Goal: Information Seeking & Learning: Learn about a topic

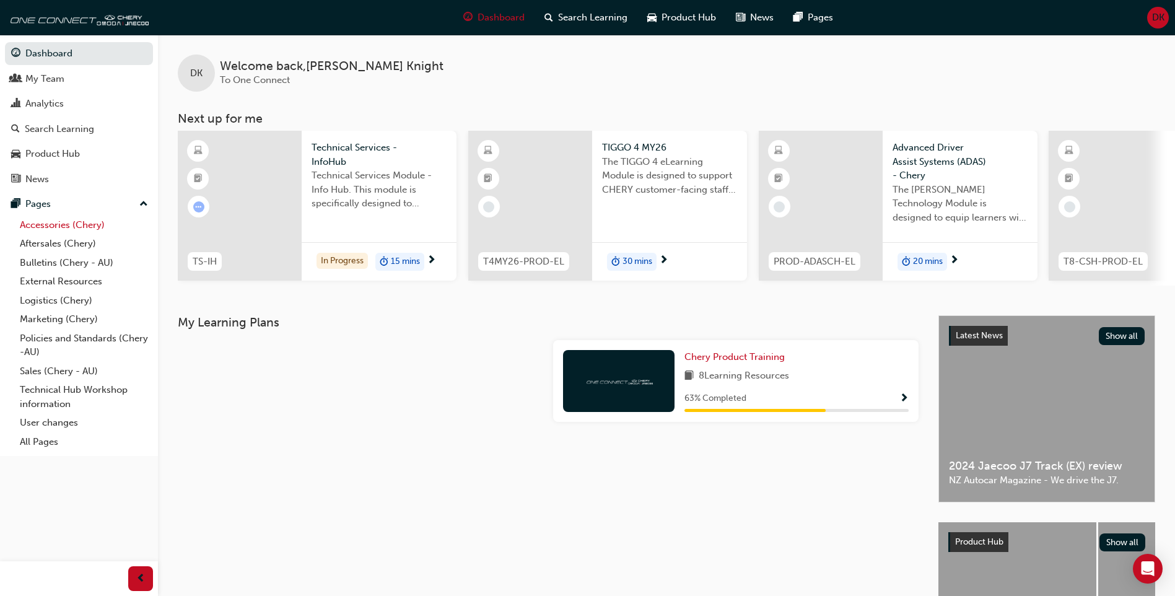
click at [64, 226] on link "Accessories (Chery)" at bounding box center [84, 225] width 138 height 19
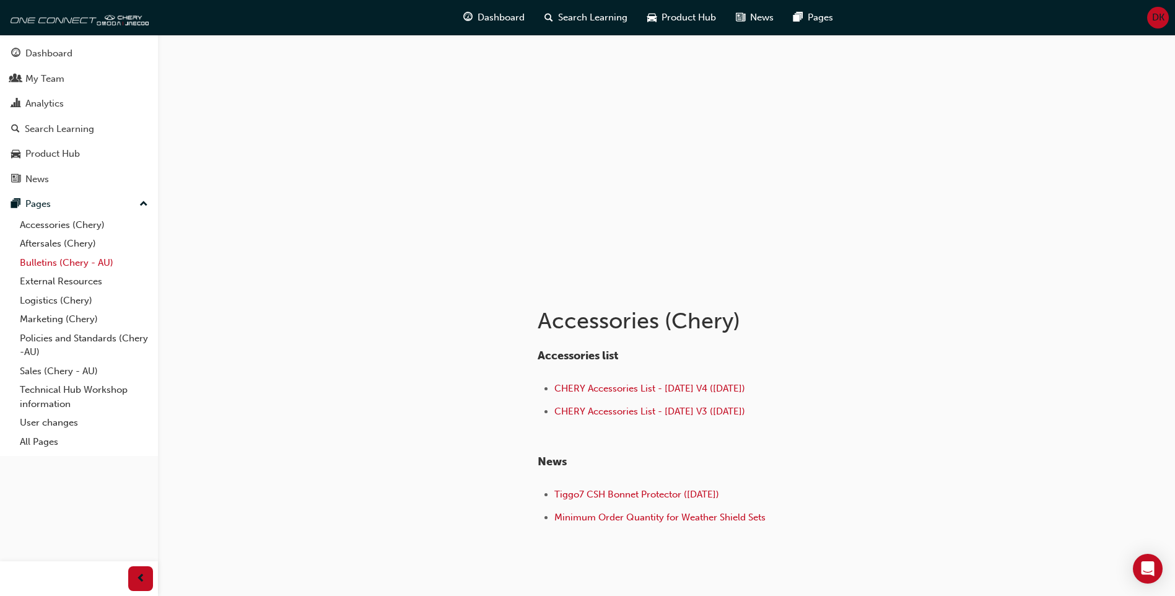
click at [76, 265] on link "Bulletins (Chery - AU)" at bounding box center [84, 262] width 138 height 19
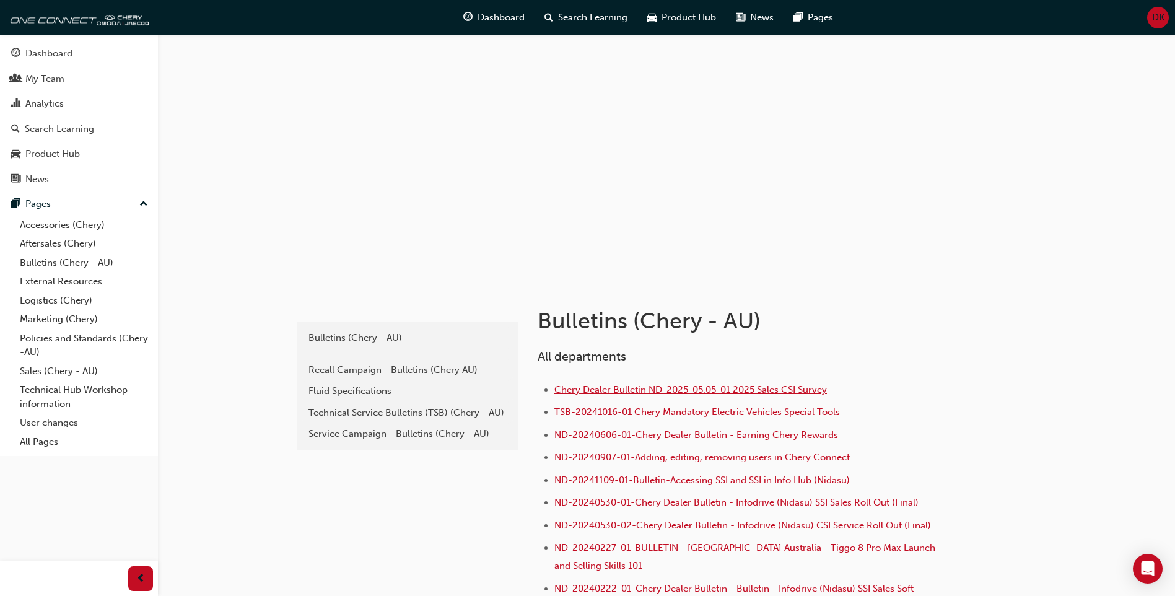
drag, startPoint x: 768, startPoint y: 386, endPoint x: 762, endPoint y: 390, distance: 6.7
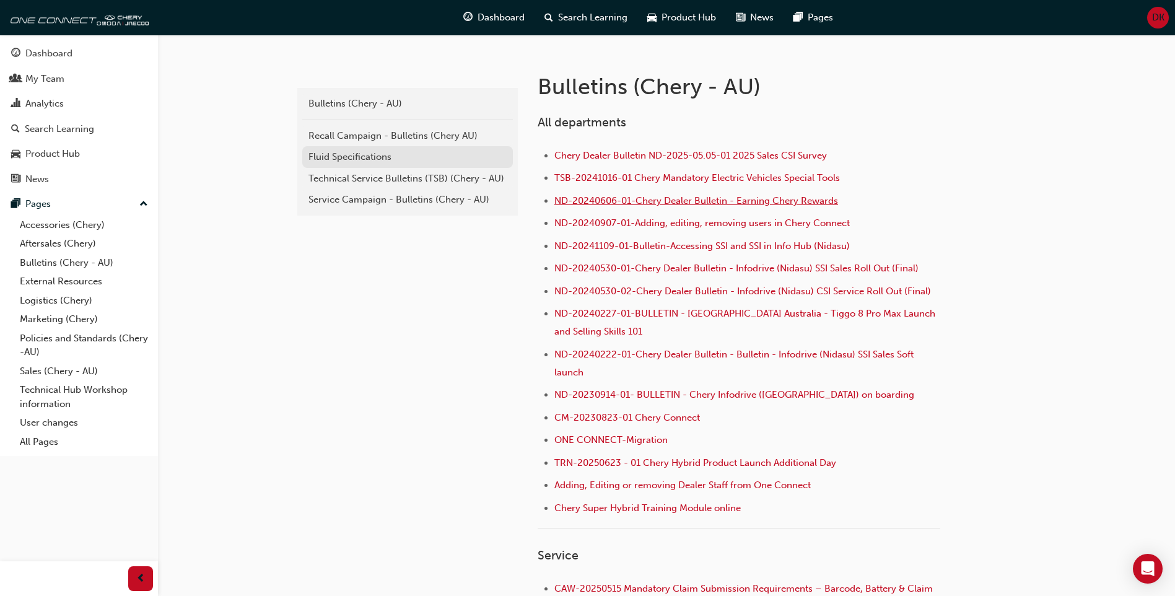
scroll to position [248, 0]
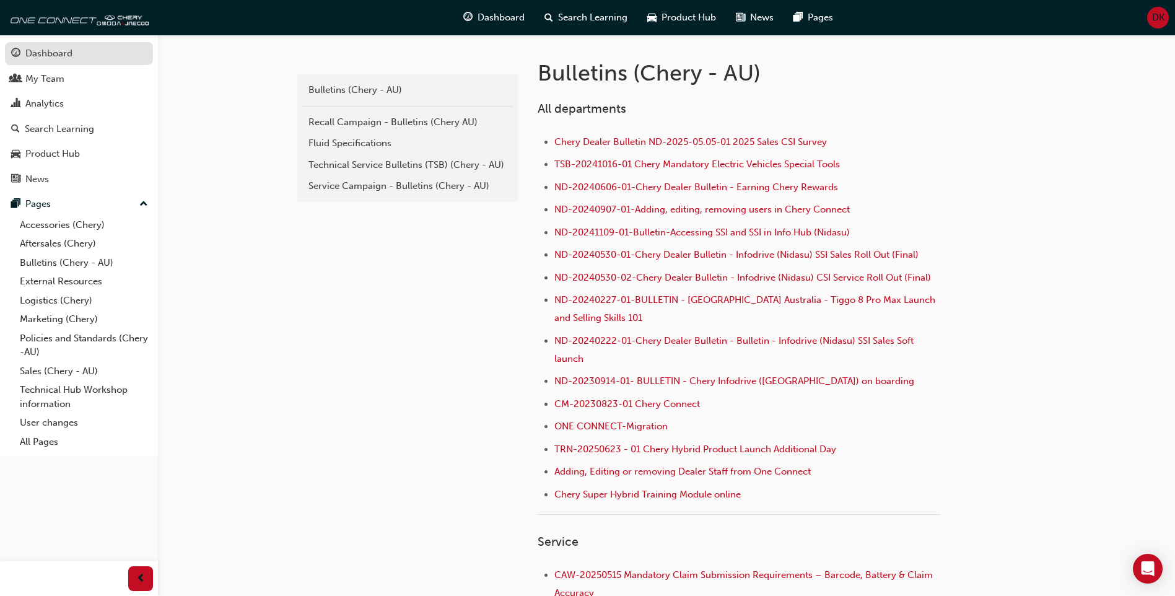
click at [53, 47] on div "Dashboard" at bounding box center [48, 53] width 47 height 14
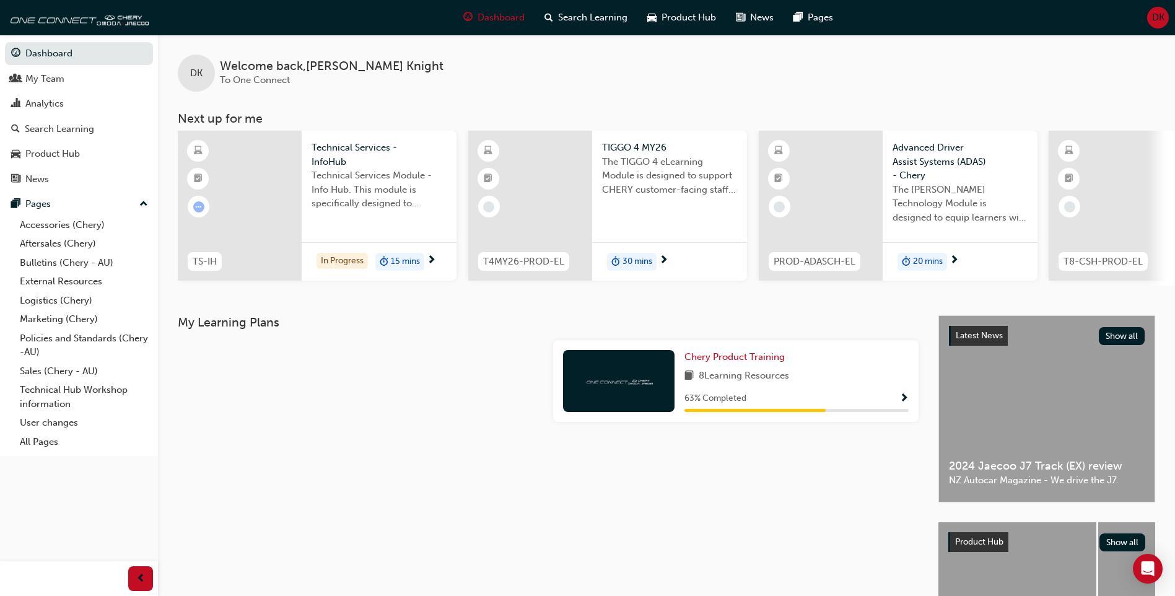
click at [358, 191] on span "Technical Services Module - Info Hub. This module is specifically designed to a…" at bounding box center [379, 190] width 135 height 42
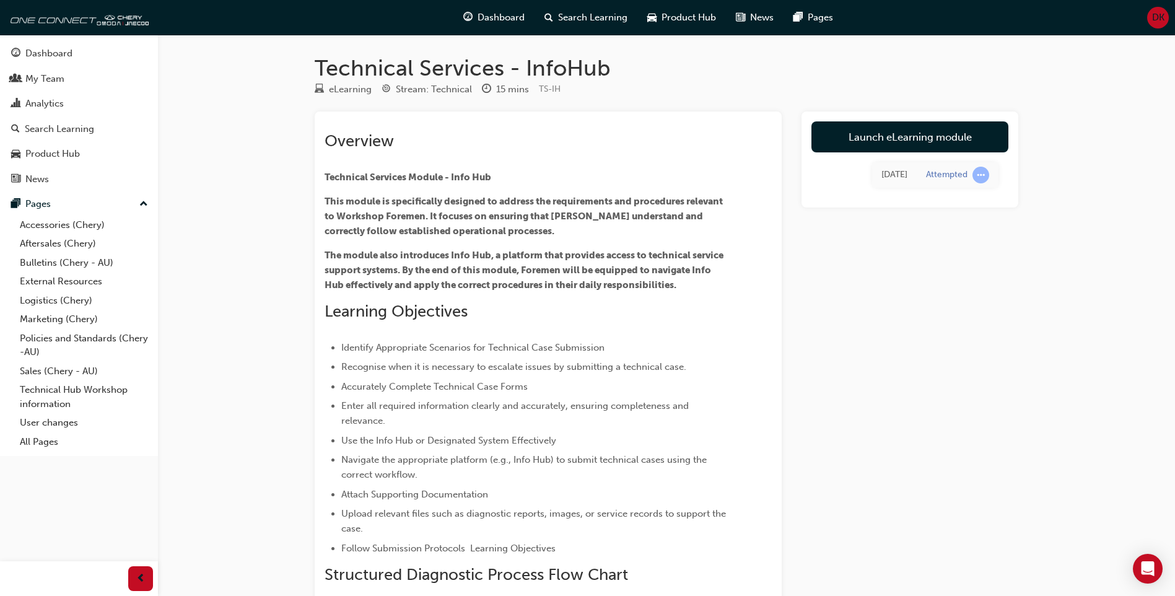
click at [982, 177] on span "learningRecordVerb_ATTEMPT-icon" at bounding box center [981, 175] width 17 height 17
click at [878, 131] on link "Launch eLearning module" at bounding box center [910, 136] width 197 height 31
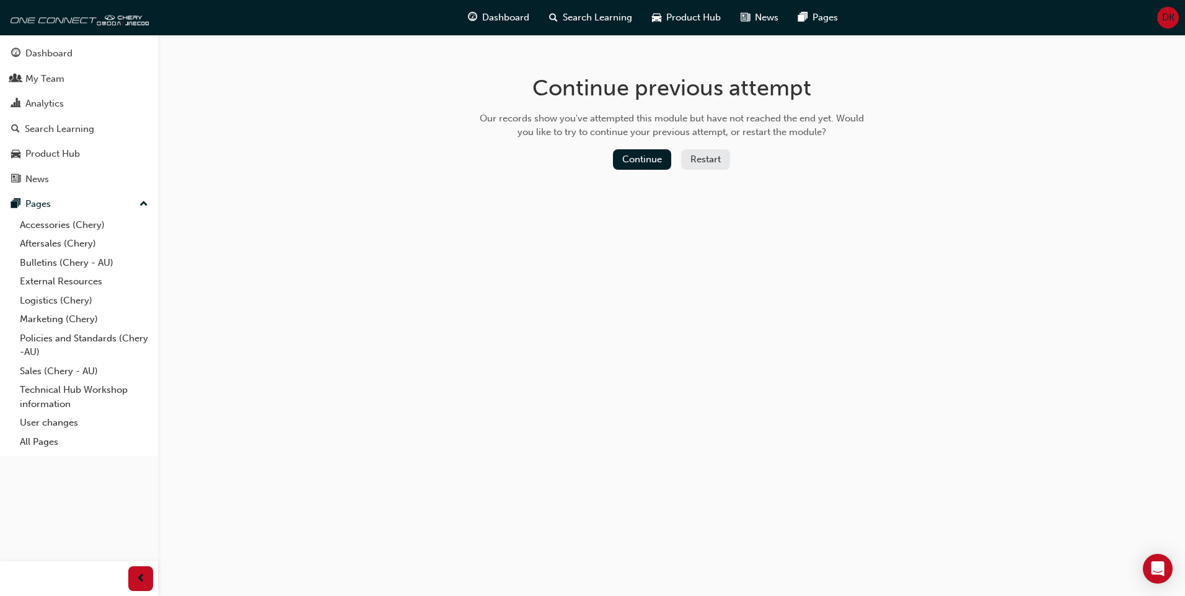
click at [703, 159] on button "Restart" at bounding box center [705, 159] width 49 height 20
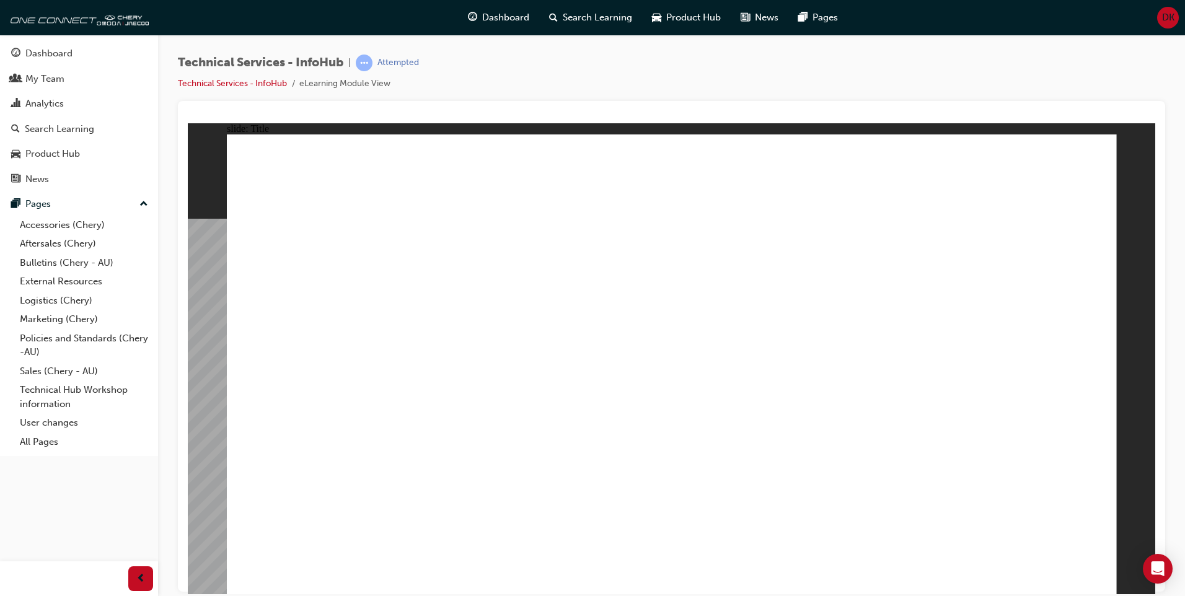
drag, startPoint x: 354, startPoint y: 480, endPoint x: 352, endPoint y: 503, distance: 23.0
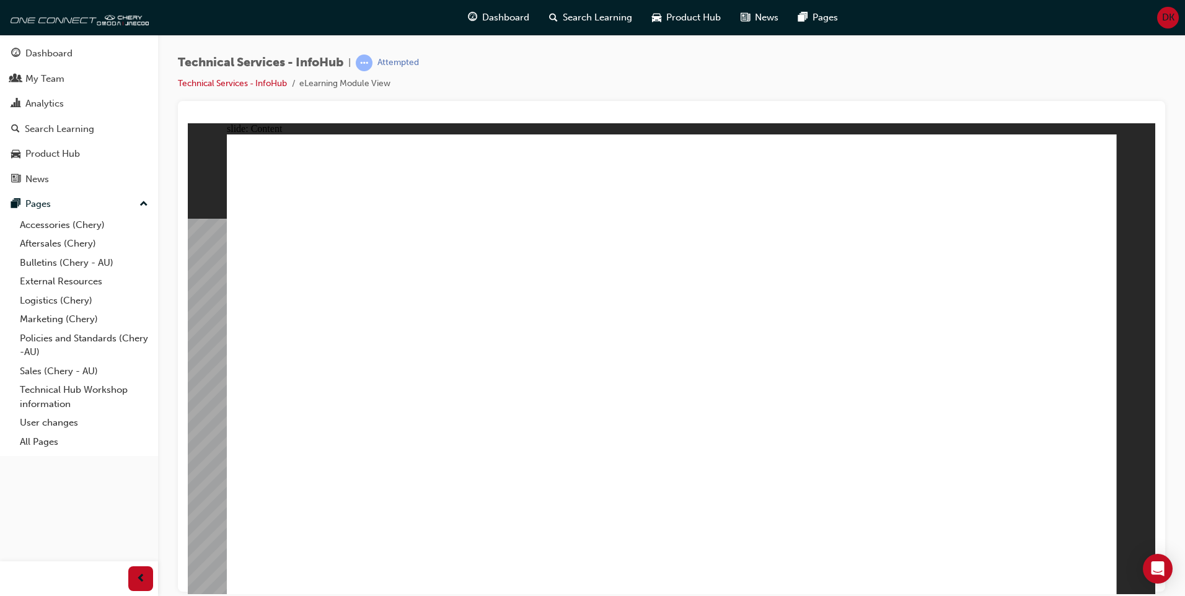
drag, startPoint x: 1064, startPoint y: 180, endPoint x: 1052, endPoint y: 208, distance: 31.1
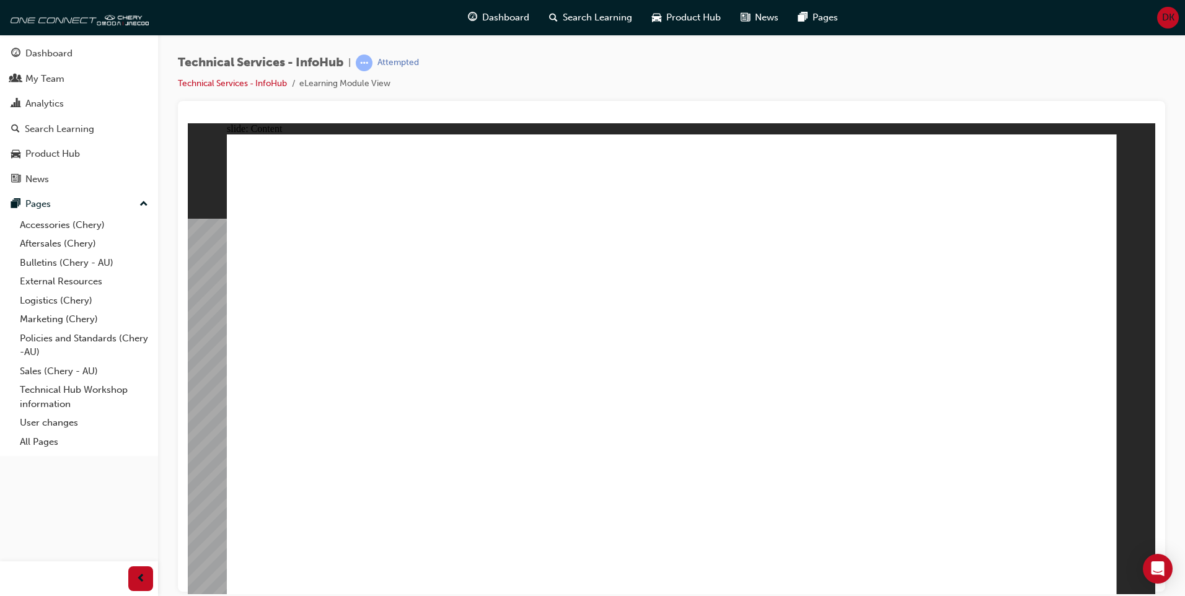
click at [132, 496] on div "Dashboard My Team Analytics Search Learning Product Hub News Pages Pages Access…" at bounding box center [79, 282] width 158 height 565
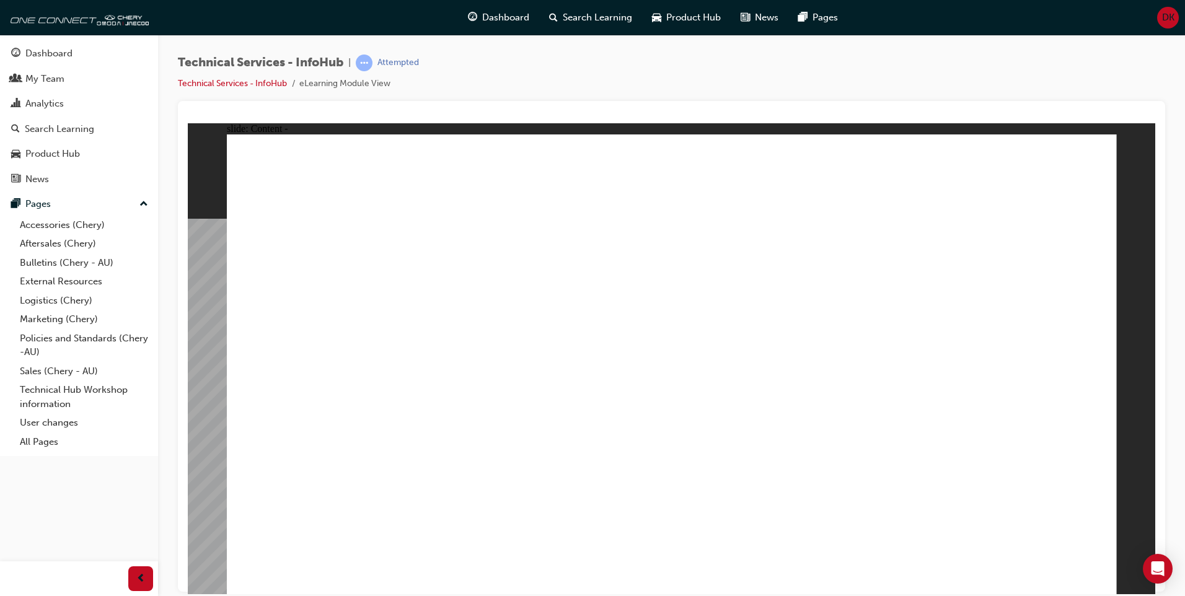
drag, startPoint x: 1095, startPoint y: 141, endPoint x: 1039, endPoint y: 147, distance: 56.7
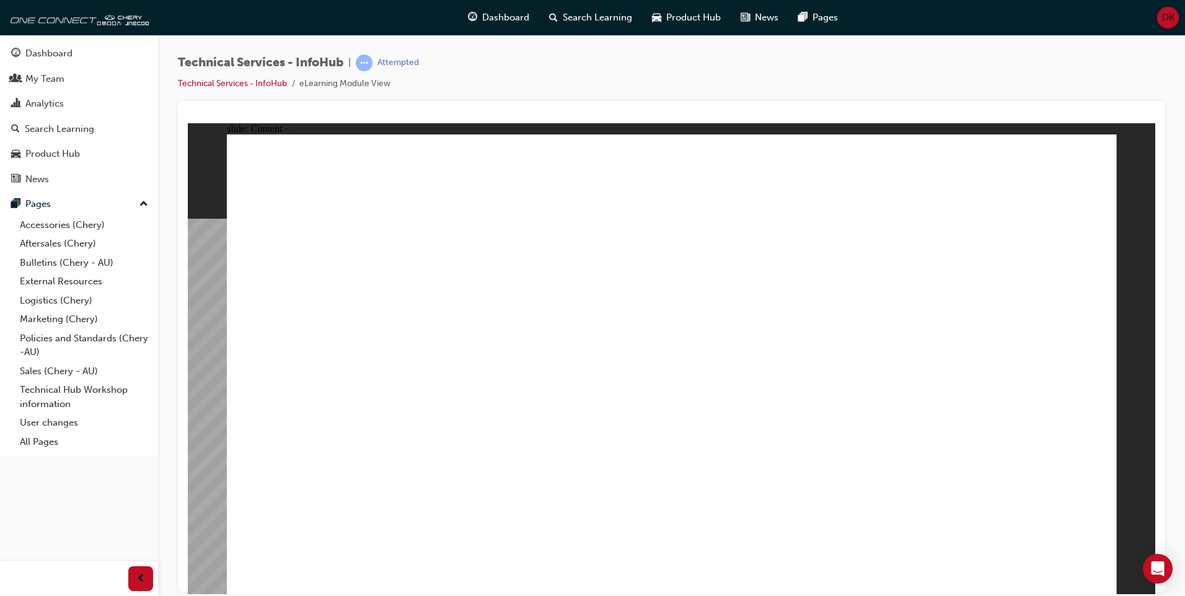
drag, startPoint x: 958, startPoint y: 247, endPoint x: 958, endPoint y: 253, distance: 6.2
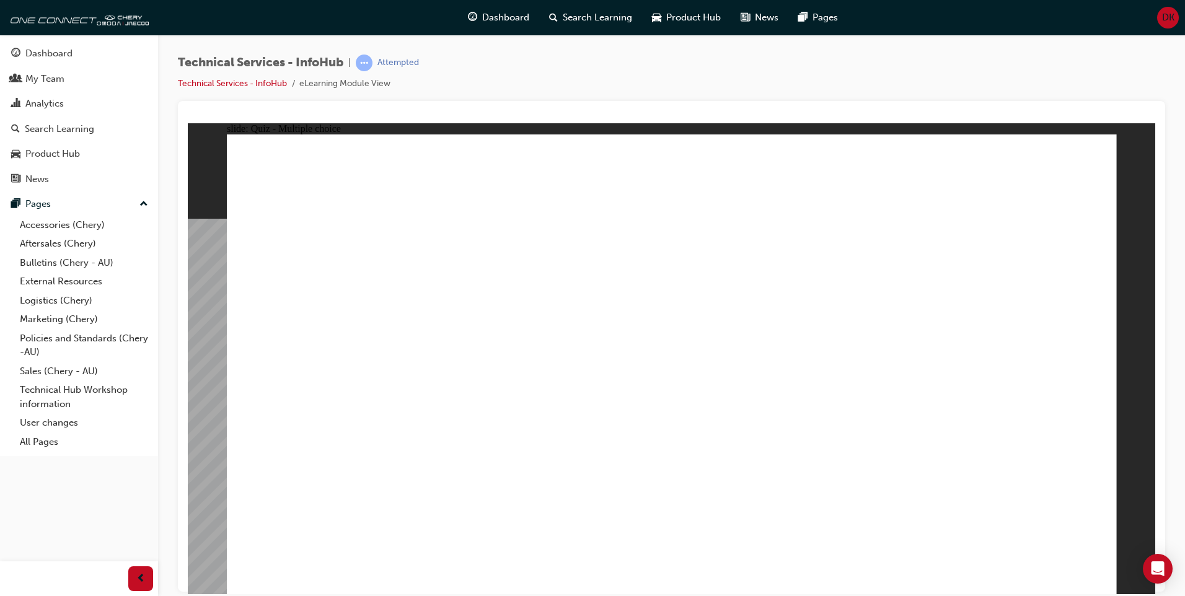
radio input "true"
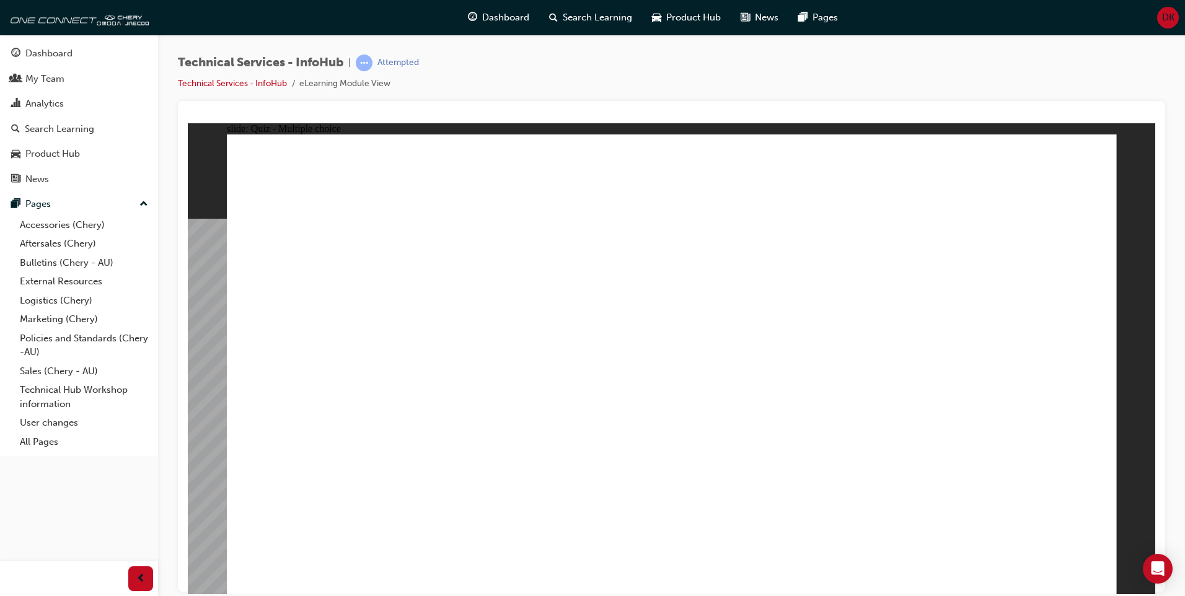
radio input "true"
drag, startPoint x: 649, startPoint y: 364, endPoint x: 728, endPoint y: 354, distance: 79.3
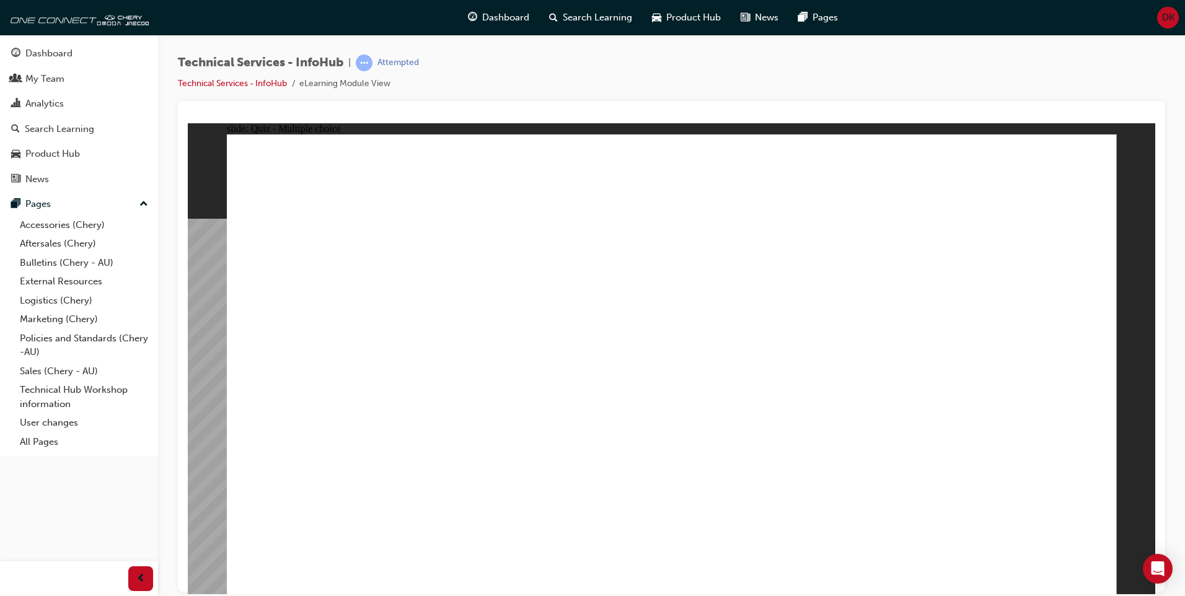
radio input "true"
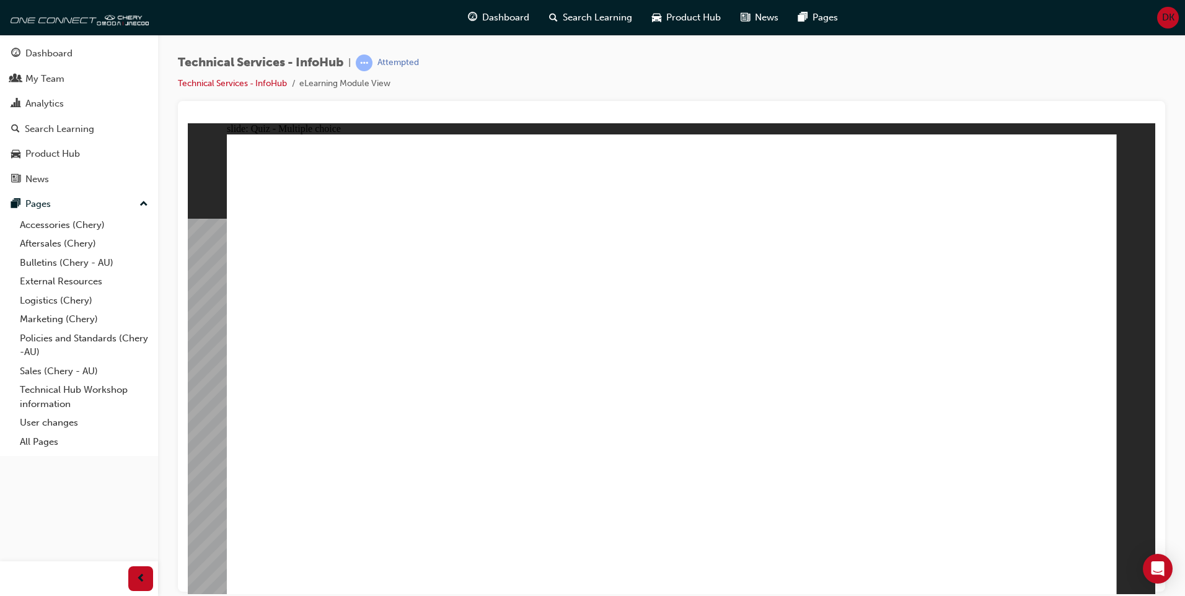
radio input "true"
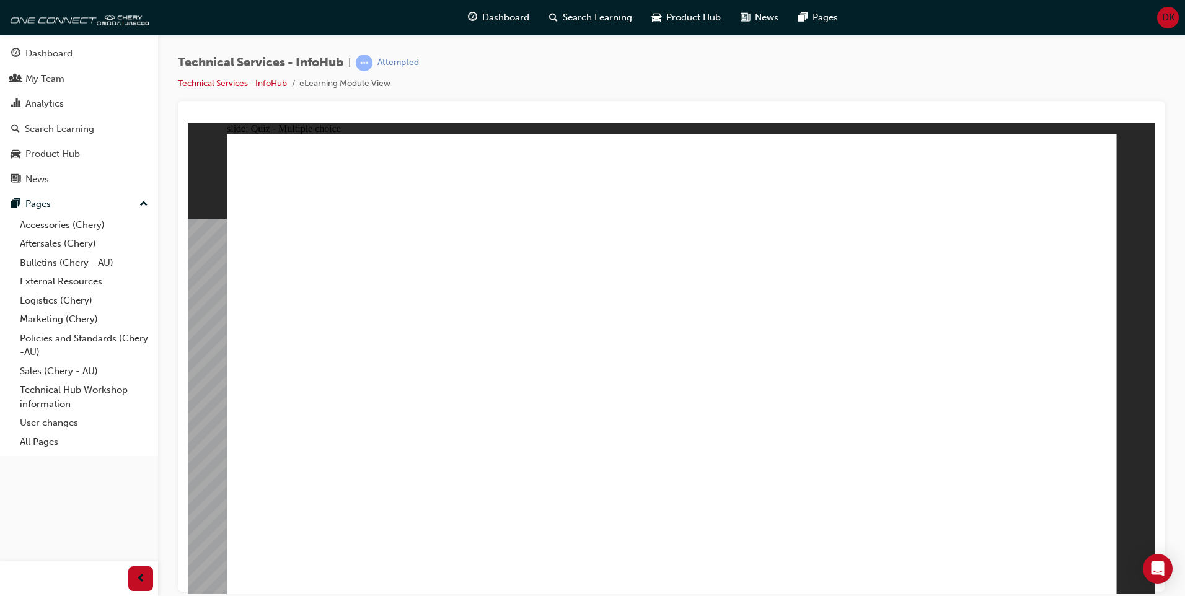
radio input "true"
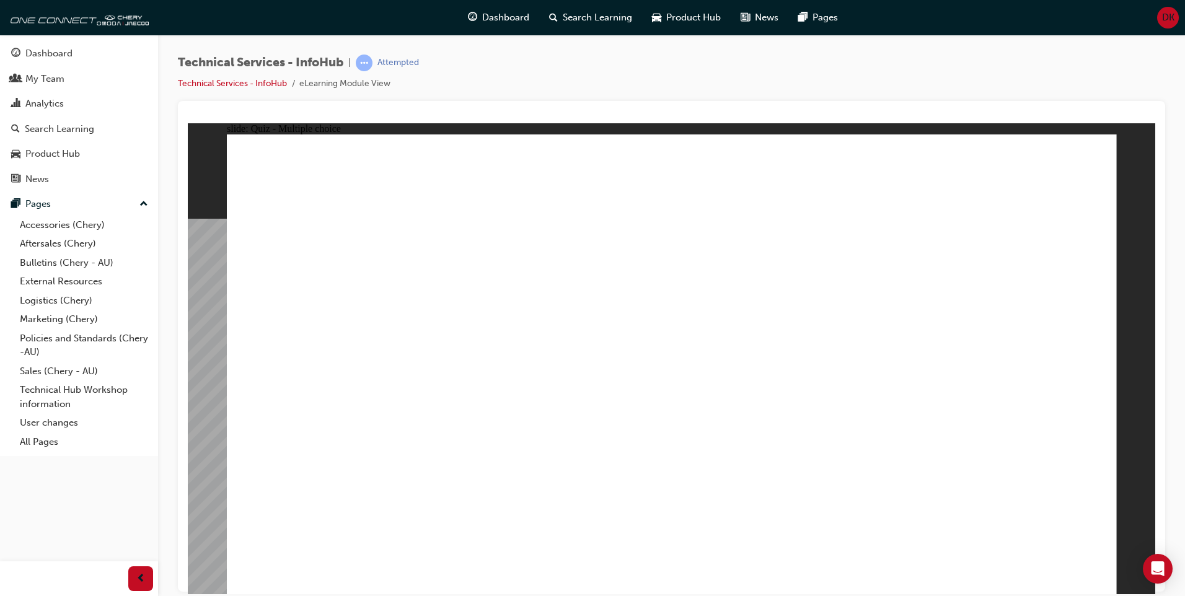
radio input "true"
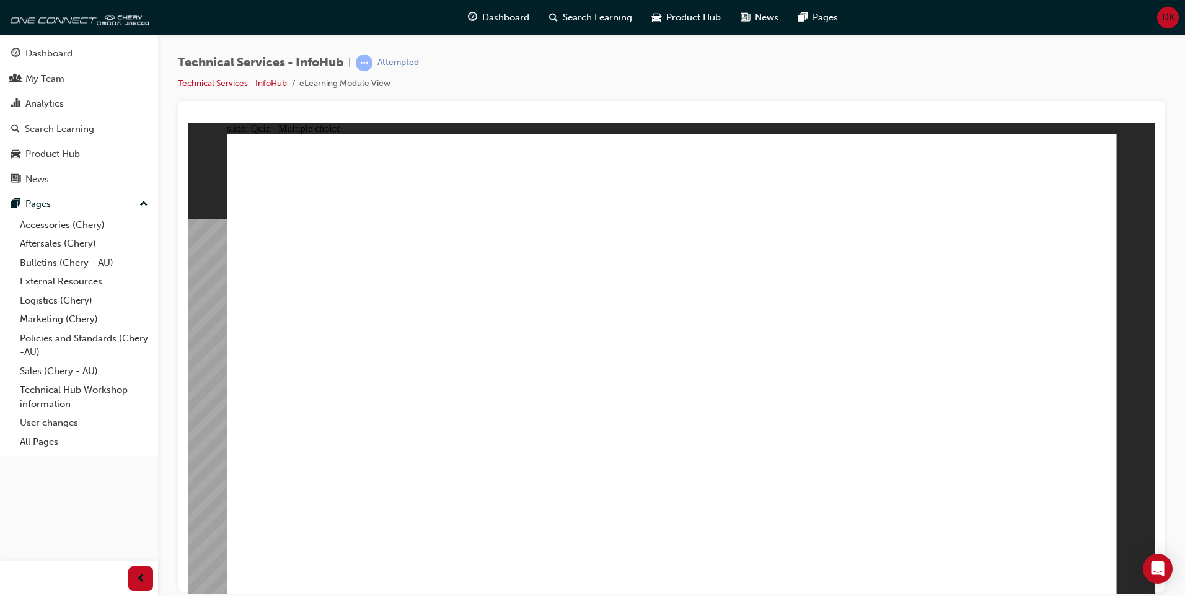
radio input "true"
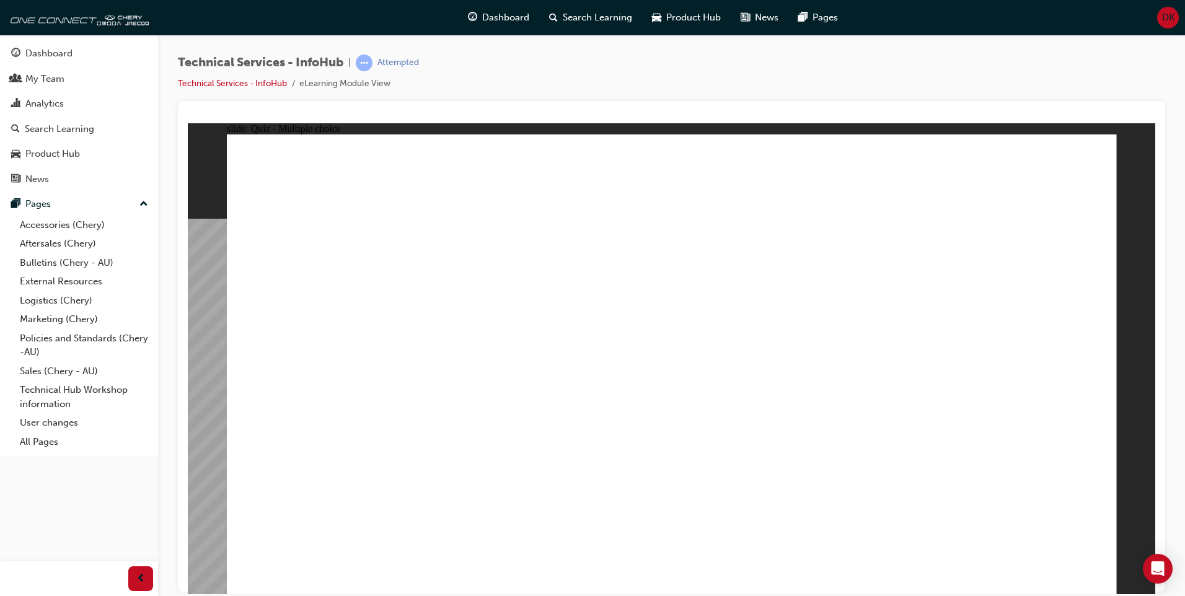
radio input "true"
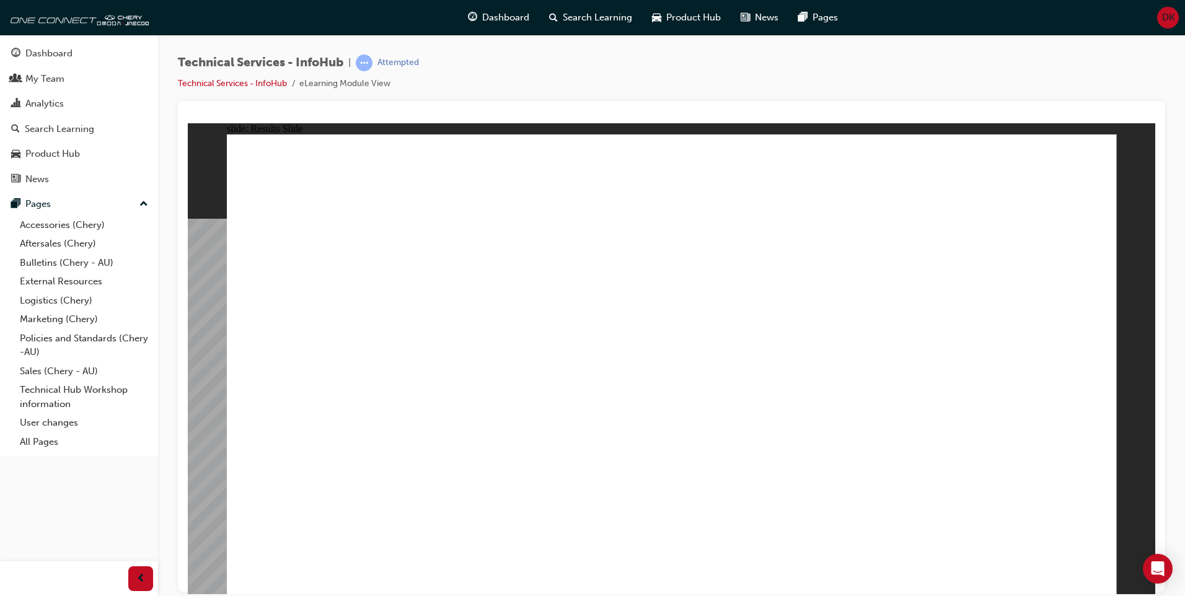
radio input "true"
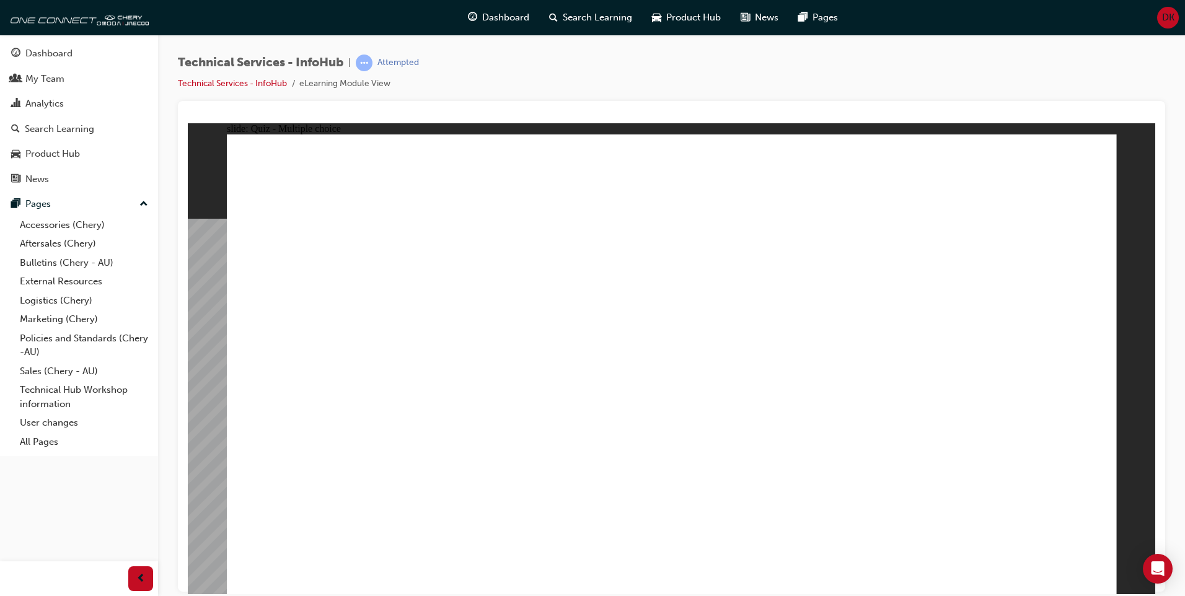
radio input "true"
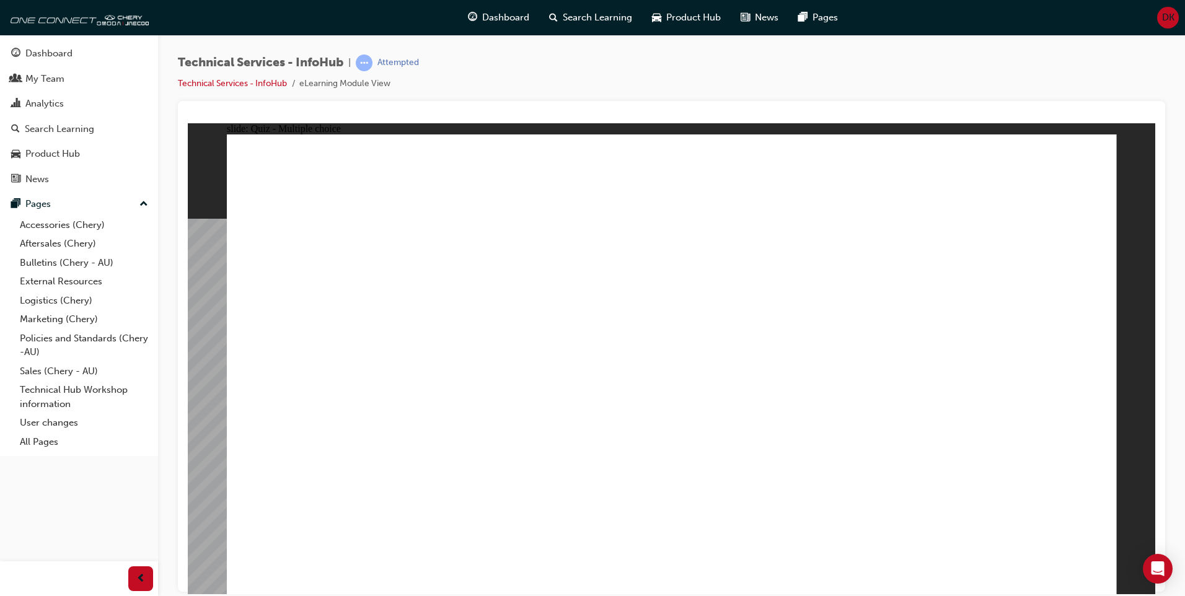
radio input "true"
drag, startPoint x: 559, startPoint y: 445, endPoint x: 561, endPoint y: 438, distance: 7.1
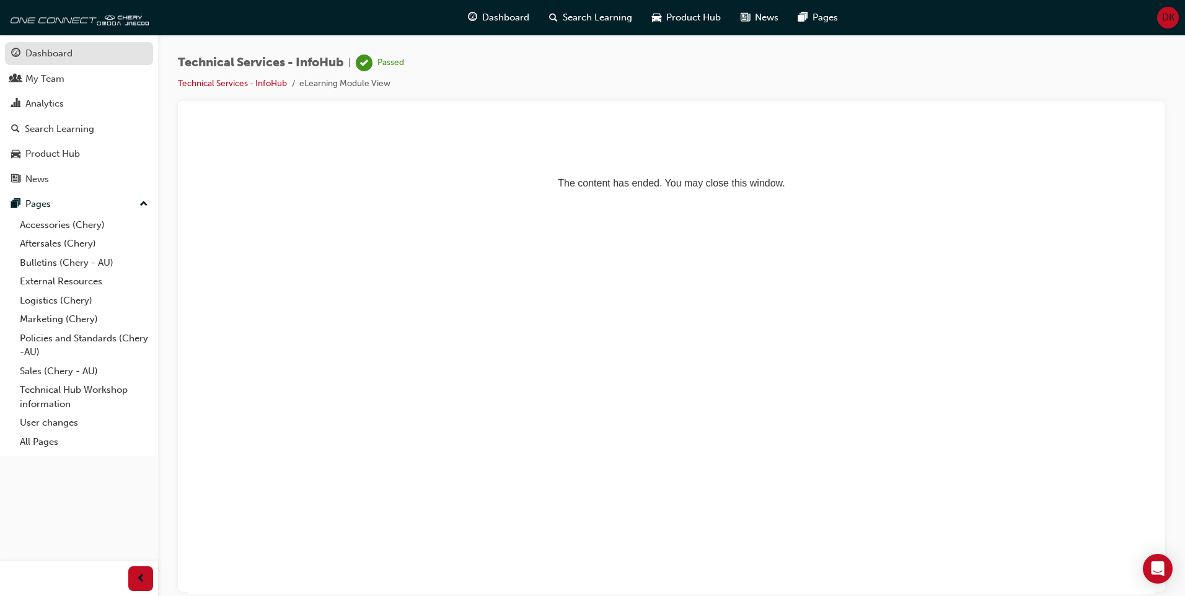
click at [61, 58] on div "Dashboard" at bounding box center [48, 53] width 47 height 14
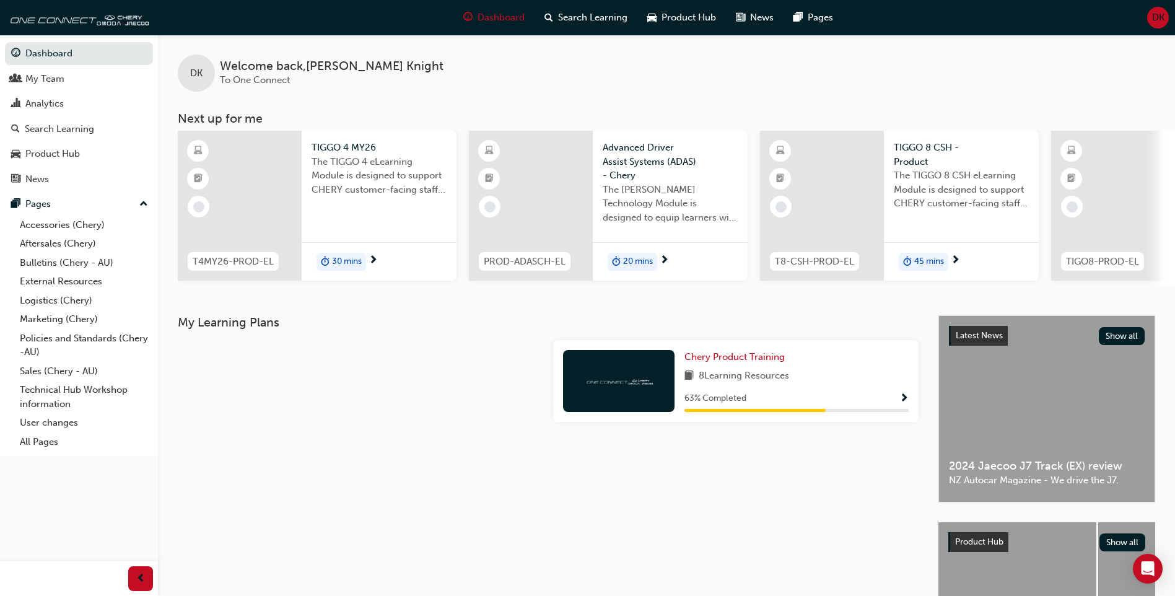
click at [348, 150] on span "TIGGO 4 MY26" at bounding box center [379, 148] width 135 height 14
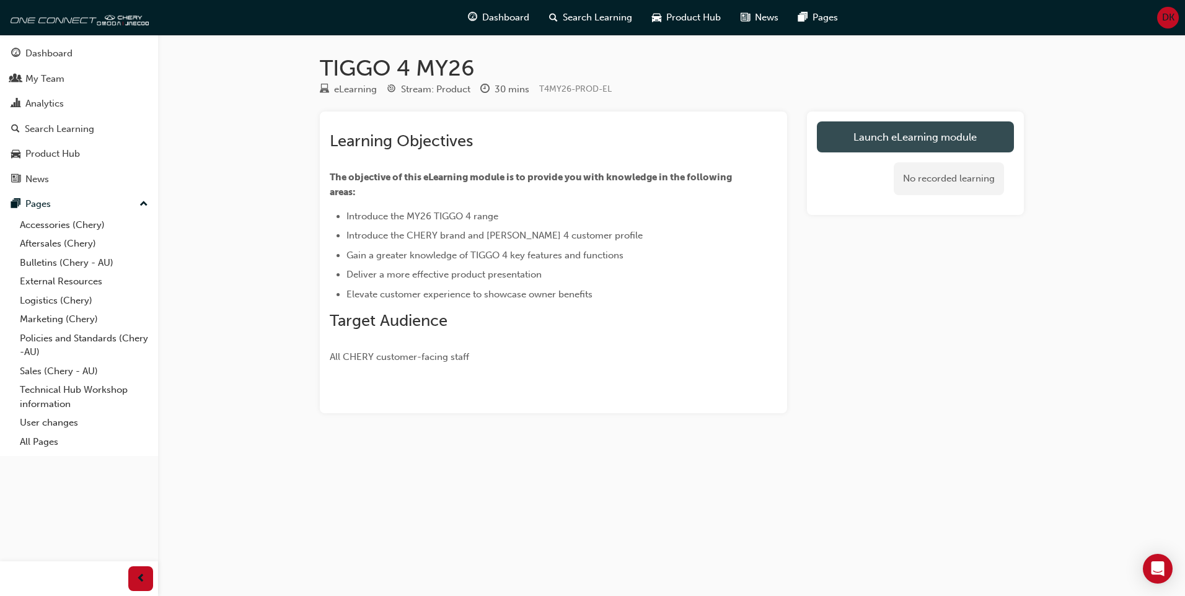
click at [895, 144] on link "Launch eLearning module" at bounding box center [915, 136] width 197 height 31
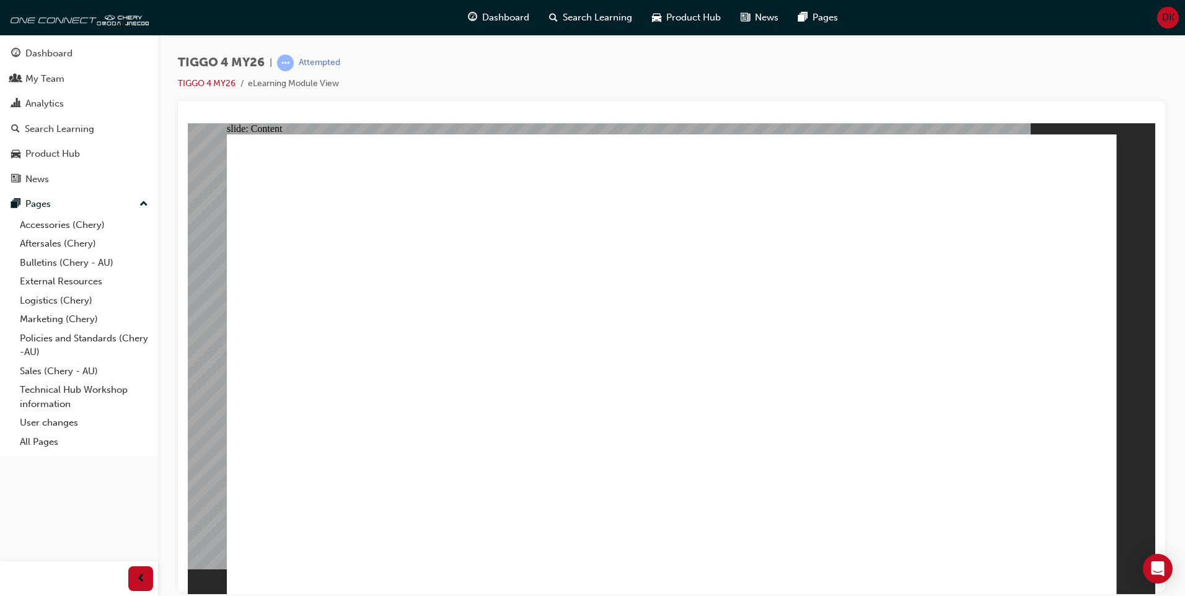
drag, startPoint x: 1100, startPoint y: 576, endPoint x: 1088, endPoint y: 576, distance: 12.4
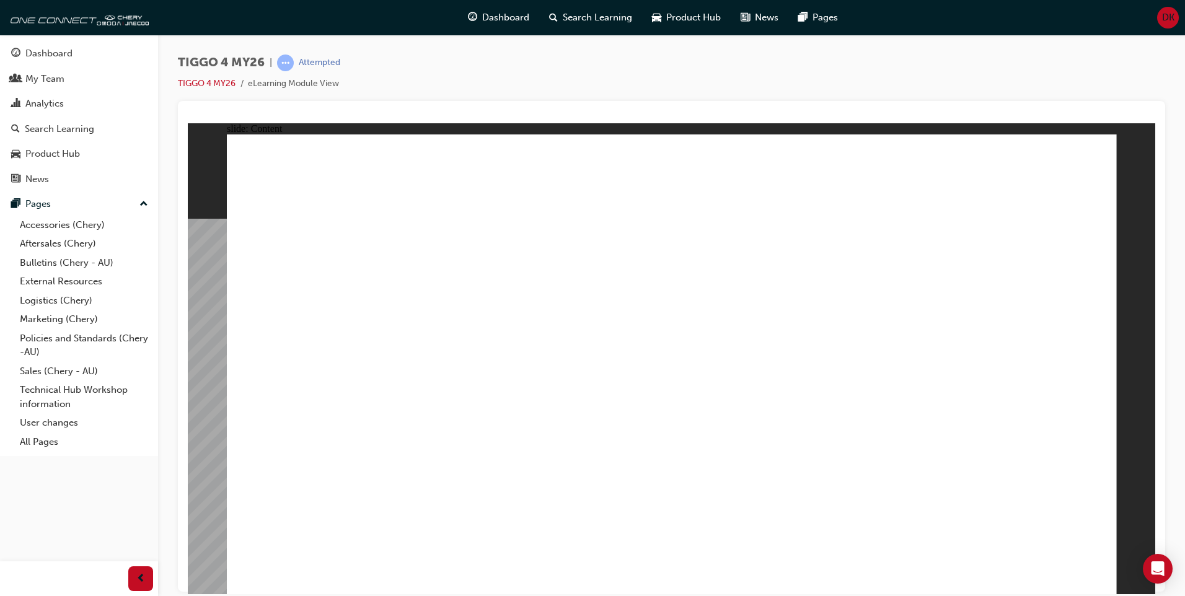
drag, startPoint x: 865, startPoint y: 167, endPoint x: 835, endPoint y: 204, distance: 48.1
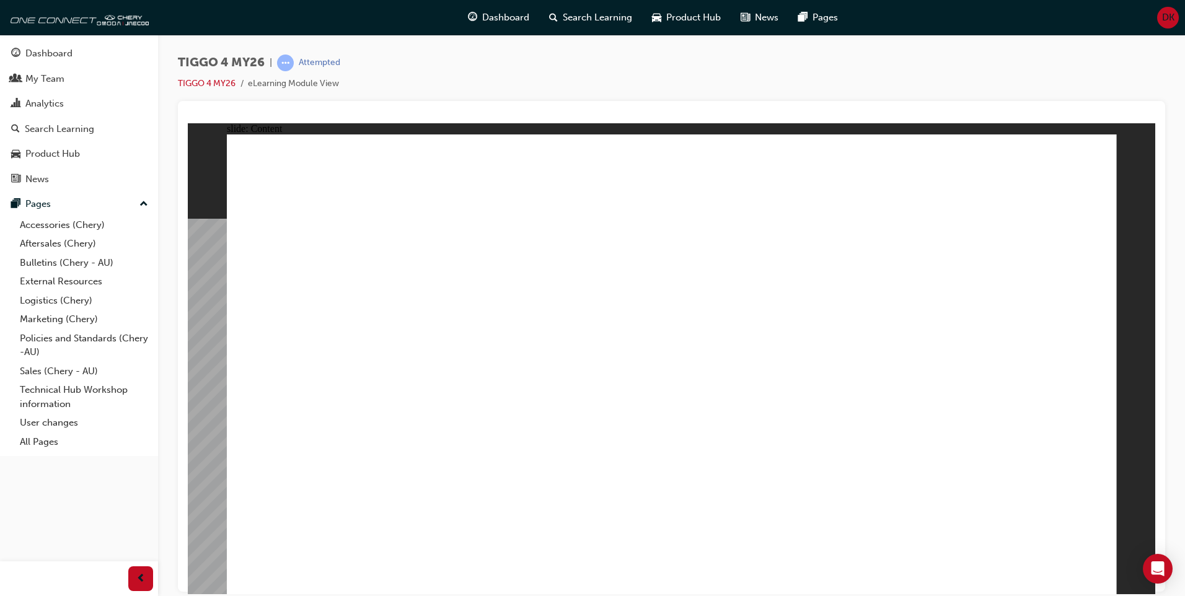
drag, startPoint x: 1060, startPoint y: 161, endPoint x: 1086, endPoint y: 186, distance: 36.4
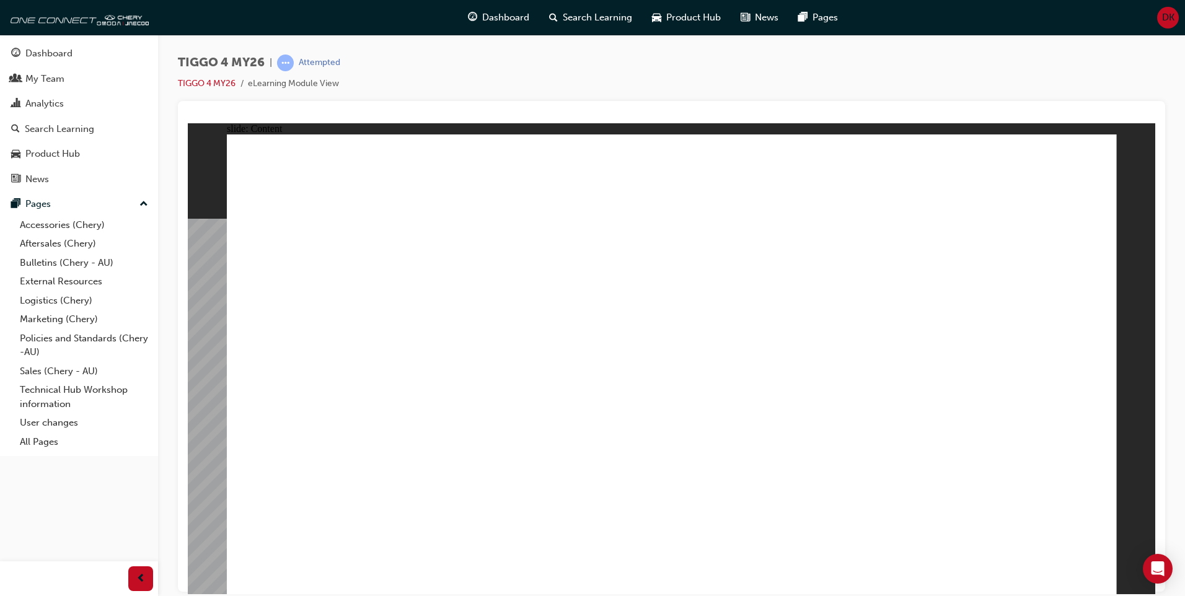
drag, startPoint x: 1091, startPoint y: 583, endPoint x: 1089, endPoint y: 571, distance: 12.0
drag, startPoint x: 1082, startPoint y: 563, endPoint x: 1091, endPoint y: 574, distance: 14.0
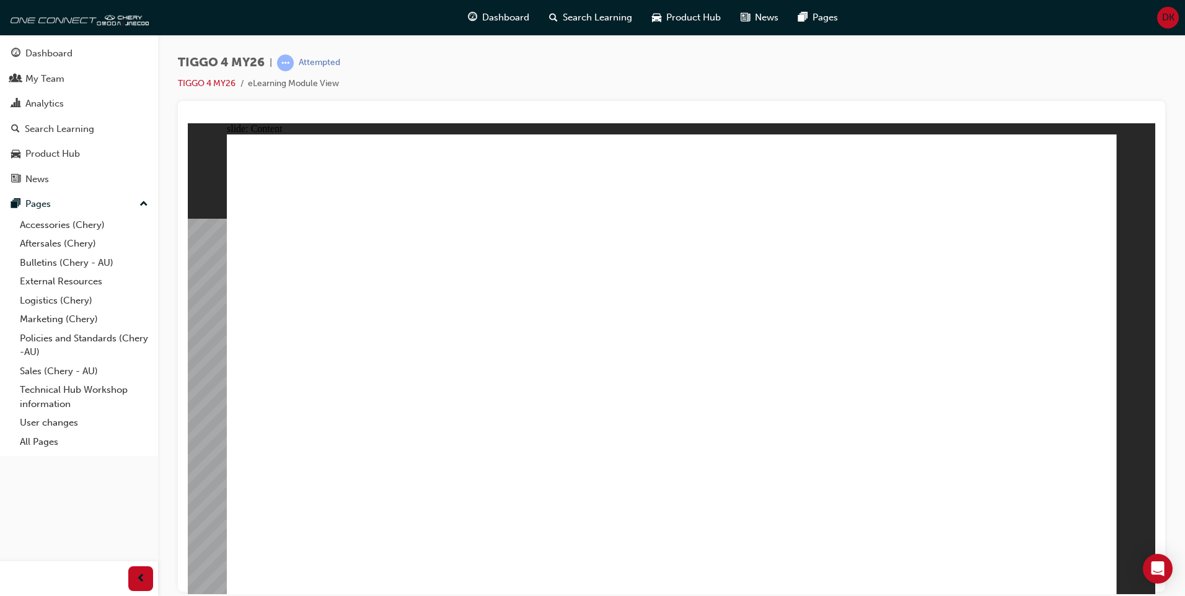
drag, startPoint x: 1081, startPoint y: 581, endPoint x: 1087, endPoint y: 574, distance: 9.2
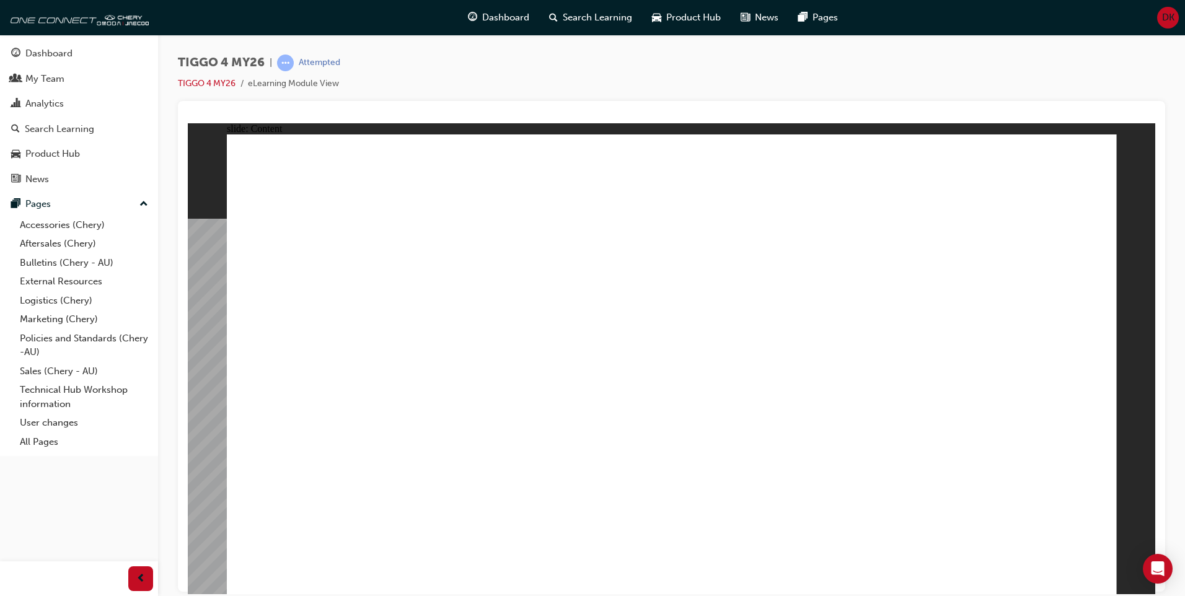
drag, startPoint x: 1099, startPoint y: 563, endPoint x: 1093, endPoint y: 566, distance: 6.9
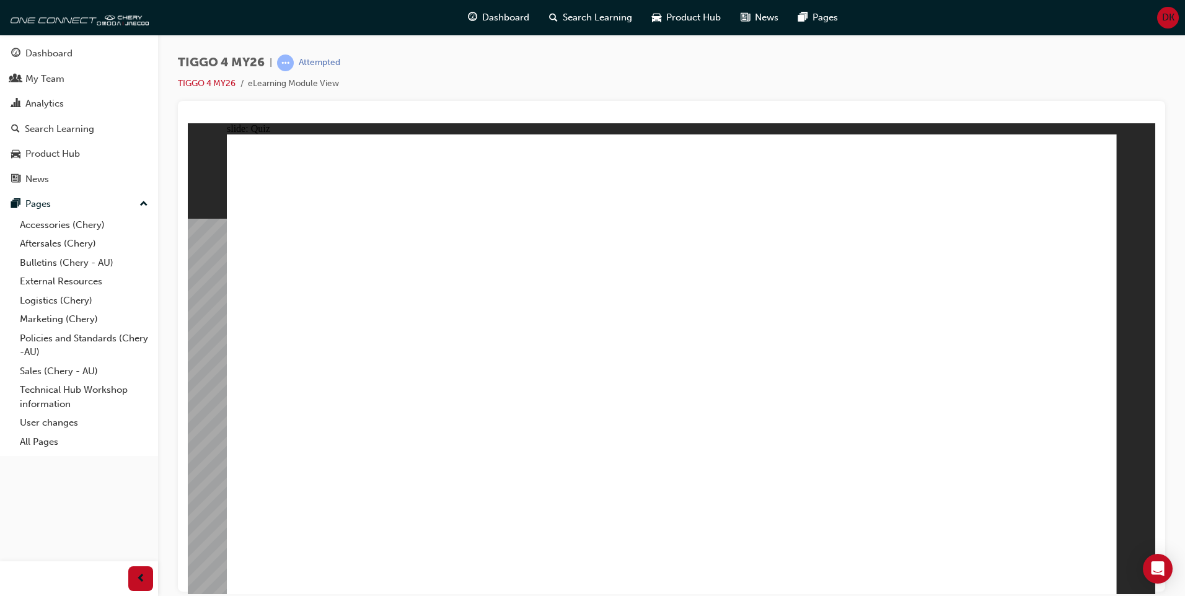
radio input "true"
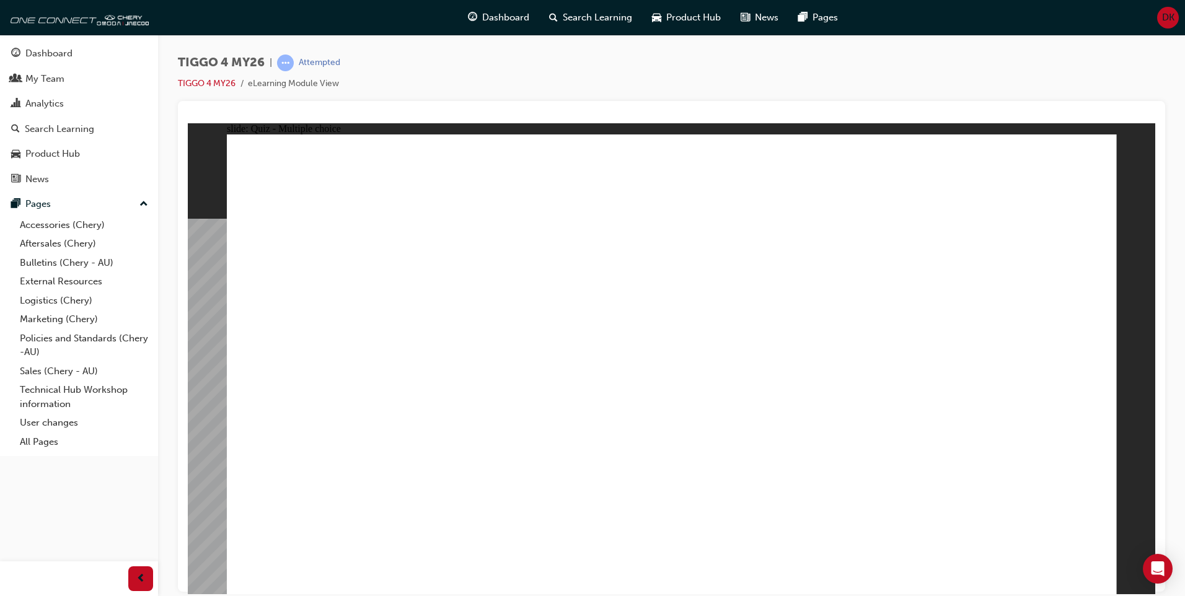
drag, startPoint x: 640, startPoint y: 299, endPoint x: 805, endPoint y: 471, distance: 238.4
drag, startPoint x: 328, startPoint y: 290, endPoint x: 688, endPoint y: 465, distance: 401.0
drag, startPoint x: 462, startPoint y: 349, endPoint x: 478, endPoint y: 463, distance: 115.1
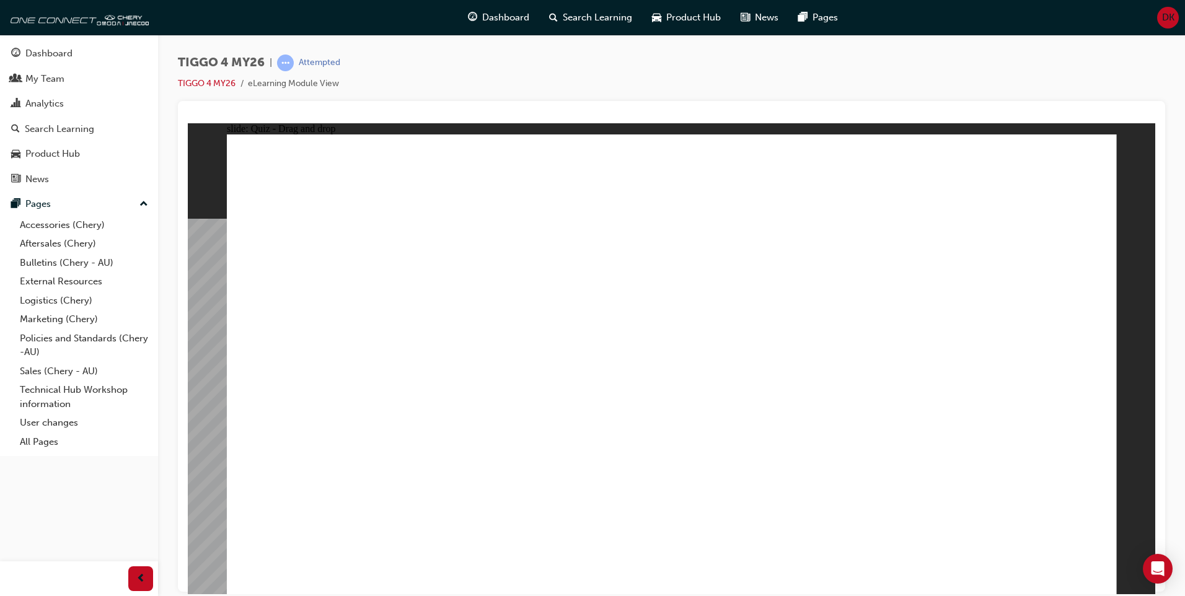
drag, startPoint x: 791, startPoint y: 314, endPoint x: 329, endPoint y: 476, distance: 490.1
drag, startPoint x: 1046, startPoint y: 297, endPoint x: 1049, endPoint y: 473, distance: 176.0
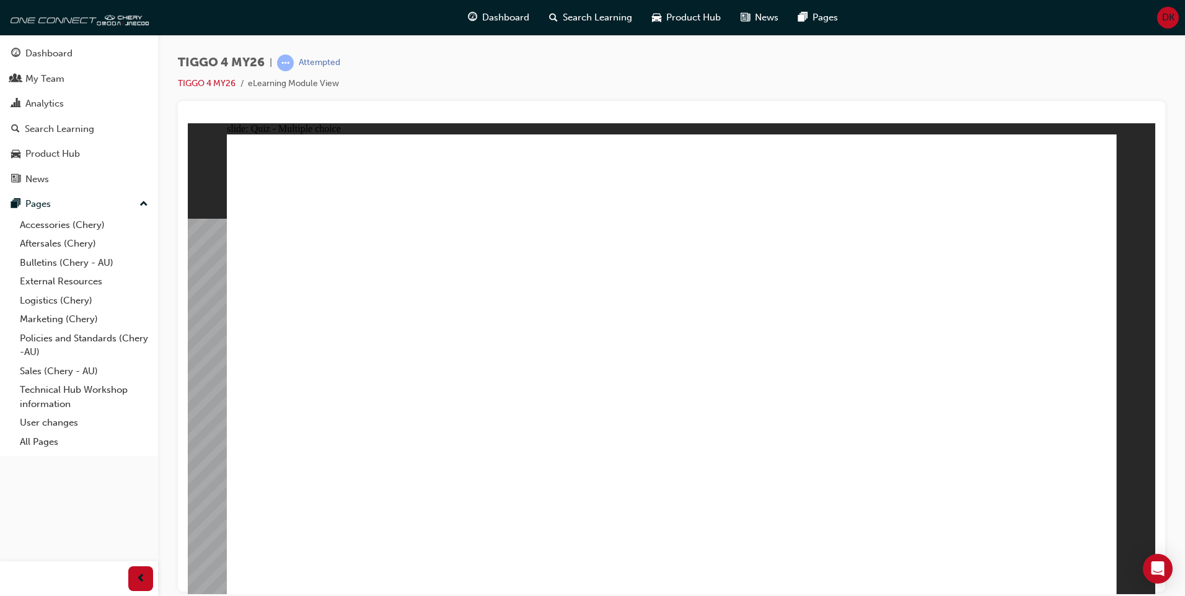
radio input "true"
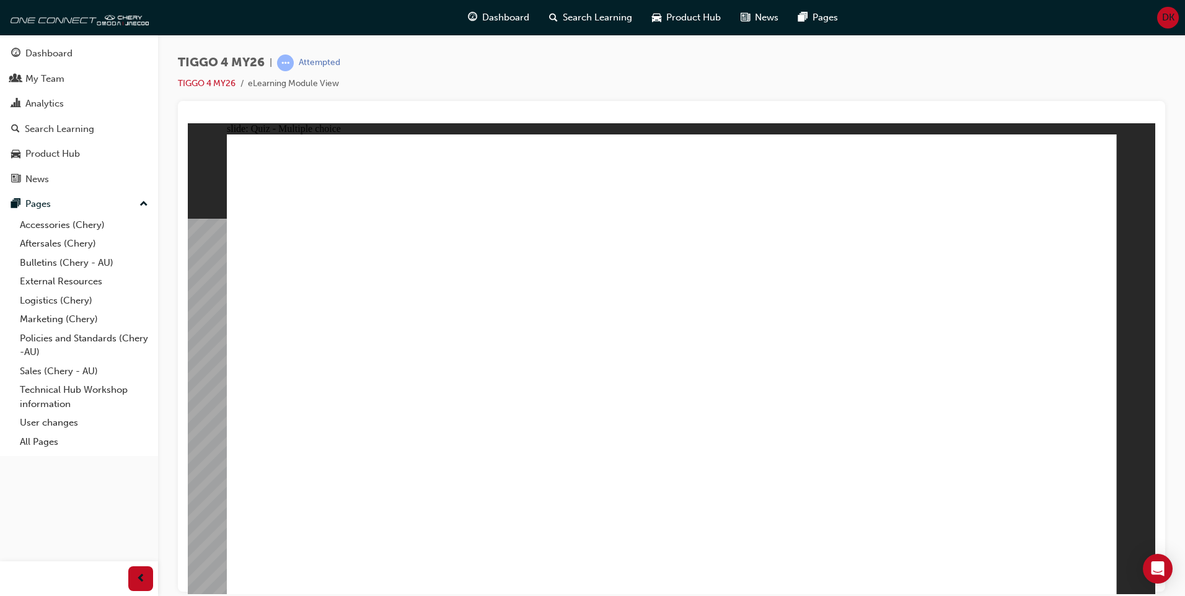
drag, startPoint x: 328, startPoint y: 459, endPoint x: 957, endPoint y: 248, distance: 663.4
drag, startPoint x: 530, startPoint y: 414, endPoint x: 961, endPoint y: 305, distance: 444.8
drag, startPoint x: 483, startPoint y: 373, endPoint x: 718, endPoint y: 266, distance: 258.1
drag, startPoint x: 535, startPoint y: 323, endPoint x: 742, endPoint y: 304, distance: 207.3
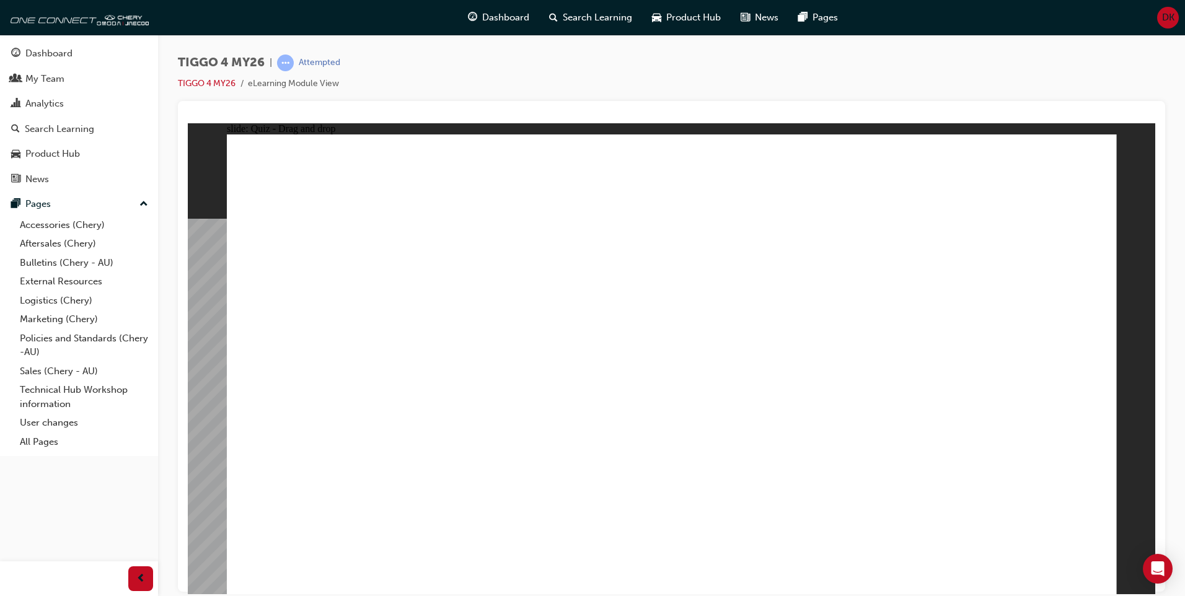
drag, startPoint x: 425, startPoint y: 380, endPoint x: 739, endPoint y: 382, distance: 313.5
drag, startPoint x: 382, startPoint y: 420, endPoint x: 836, endPoint y: 331, distance: 462.2
drag, startPoint x: 382, startPoint y: 318, endPoint x: 1012, endPoint y: 384, distance: 634.1
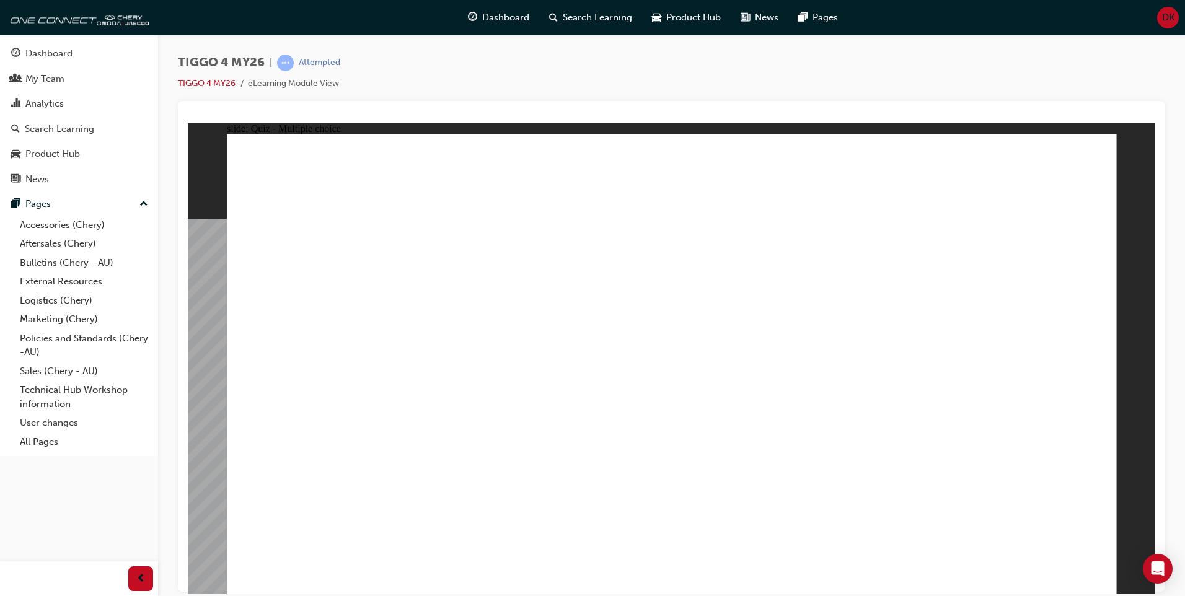
drag, startPoint x: 992, startPoint y: 352, endPoint x: 984, endPoint y: 356, distance: 8.9
radio input "true"
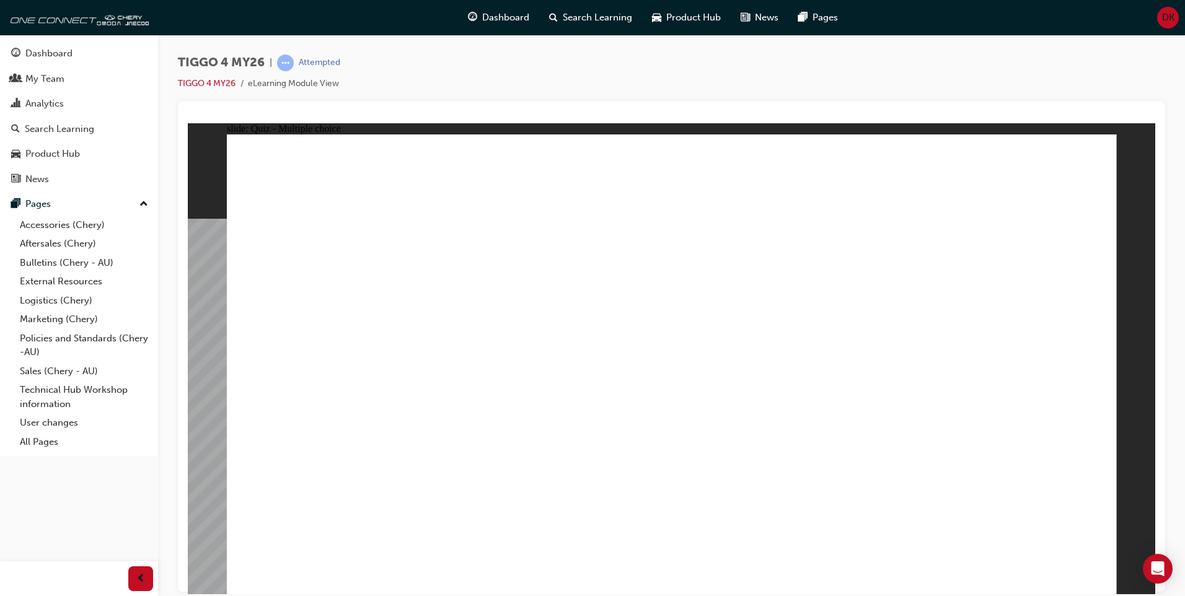
radio input "true"
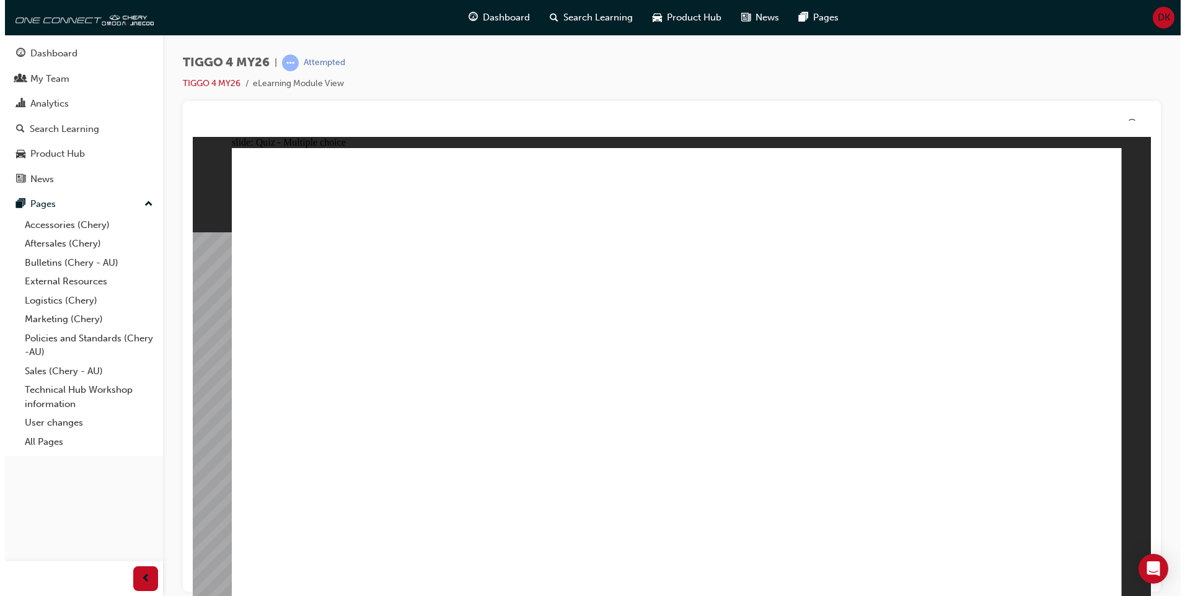
drag, startPoint x: 643, startPoint y: 452, endPoint x: 643, endPoint y: 467, distance: 14.3
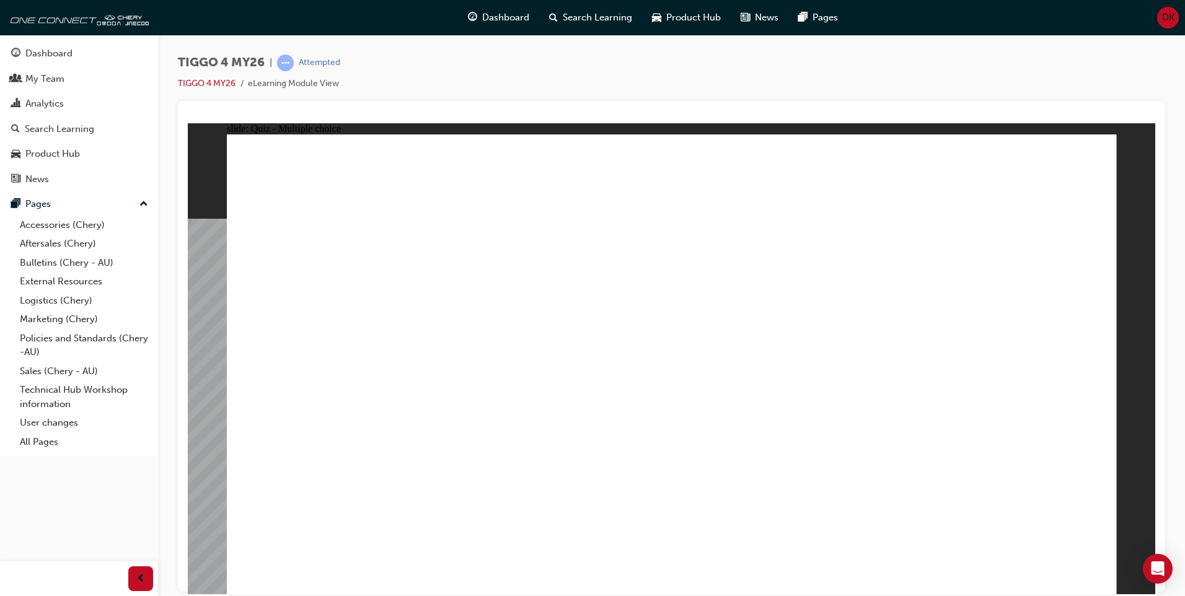
radio input "true"
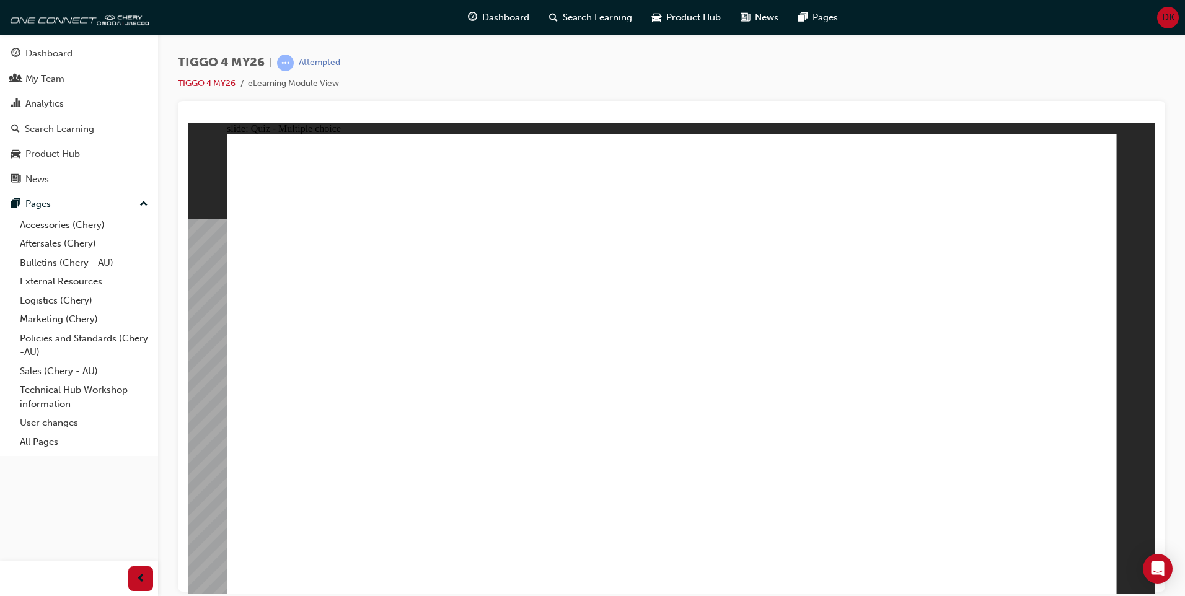
radio input "true"
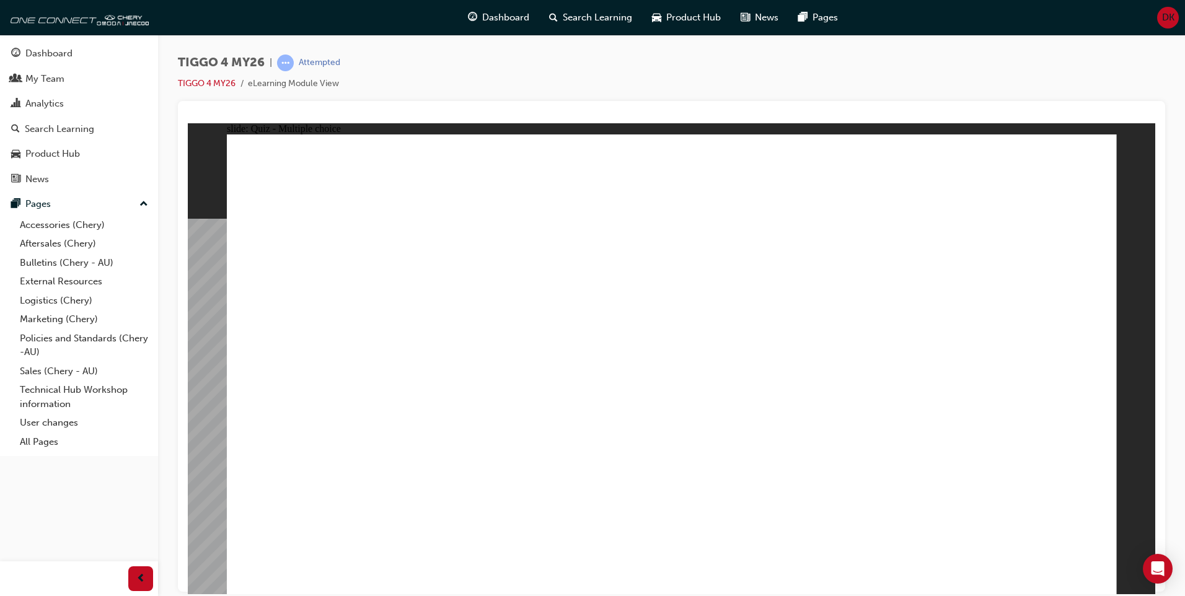
radio input "true"
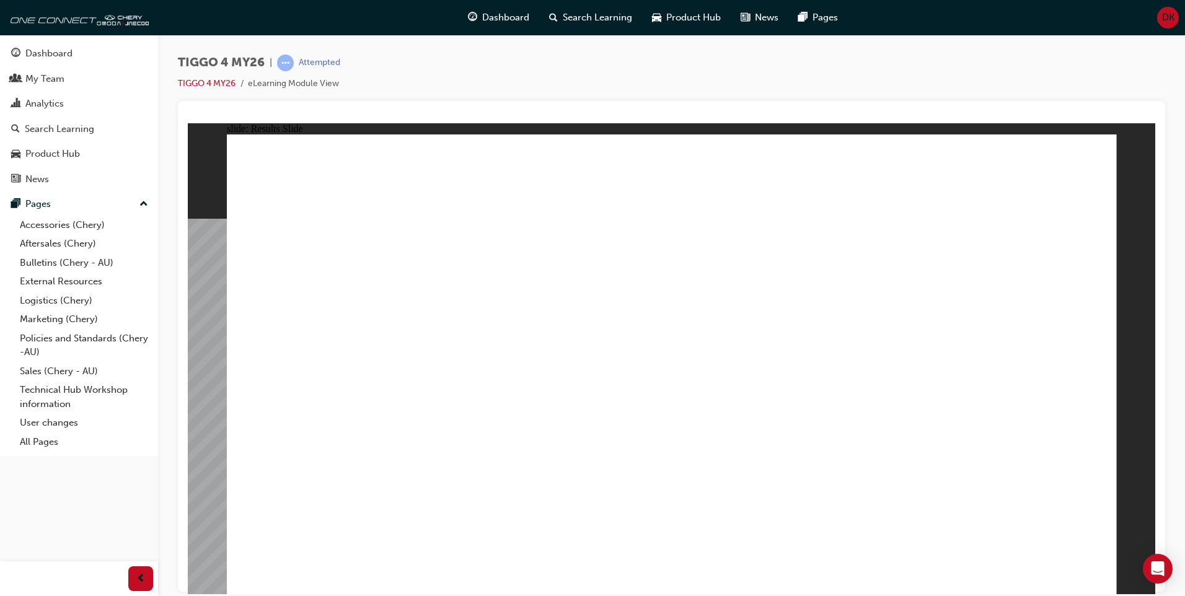
radio input "true"
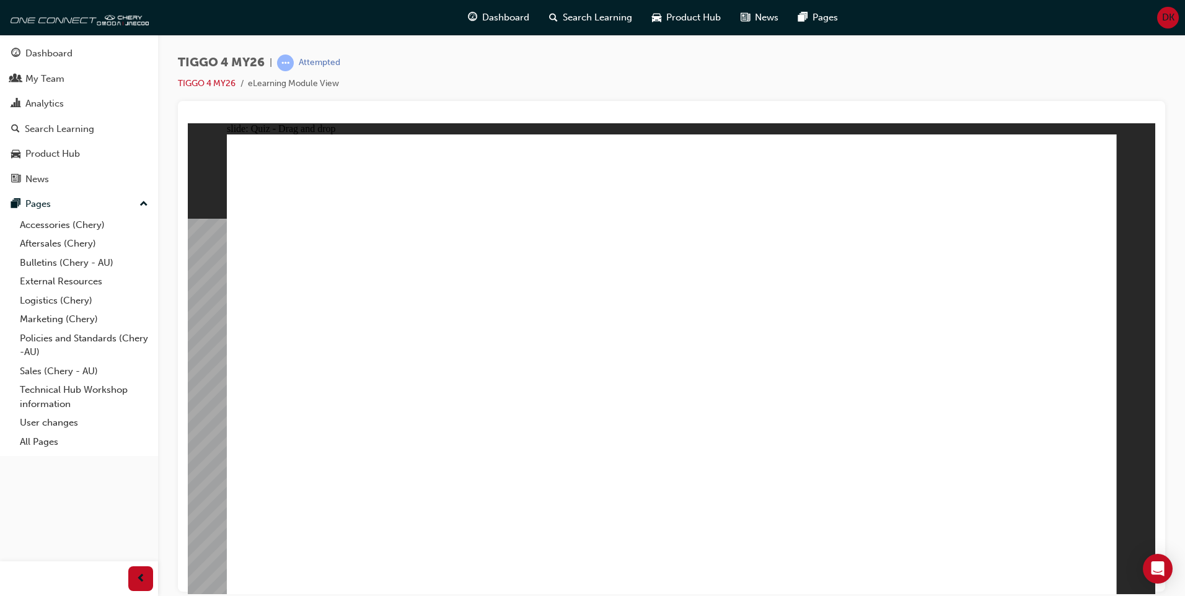
drag, startPoint x: 997, startPoint y: 290, endPoint x: 1001, endPoint y: 469, distance: 179.1
drag, startPoint x: 843, startPoint y: 293, endPoint x: 366, endPoint y: 467, distance: 507.3
drag, startPoint x: 651, startPoint y: 297, endPoint x: 808, endPoint y: 470, distance: 234.2
drag, startPoint x: 496, startPoint y: 297, endPoint x: 519, endPoint y: 463, distance: 168.2
drag, startPoint x: 322, startPoint y: 278, endPoint x: 654, endPoint y: 424, distance: 363.4
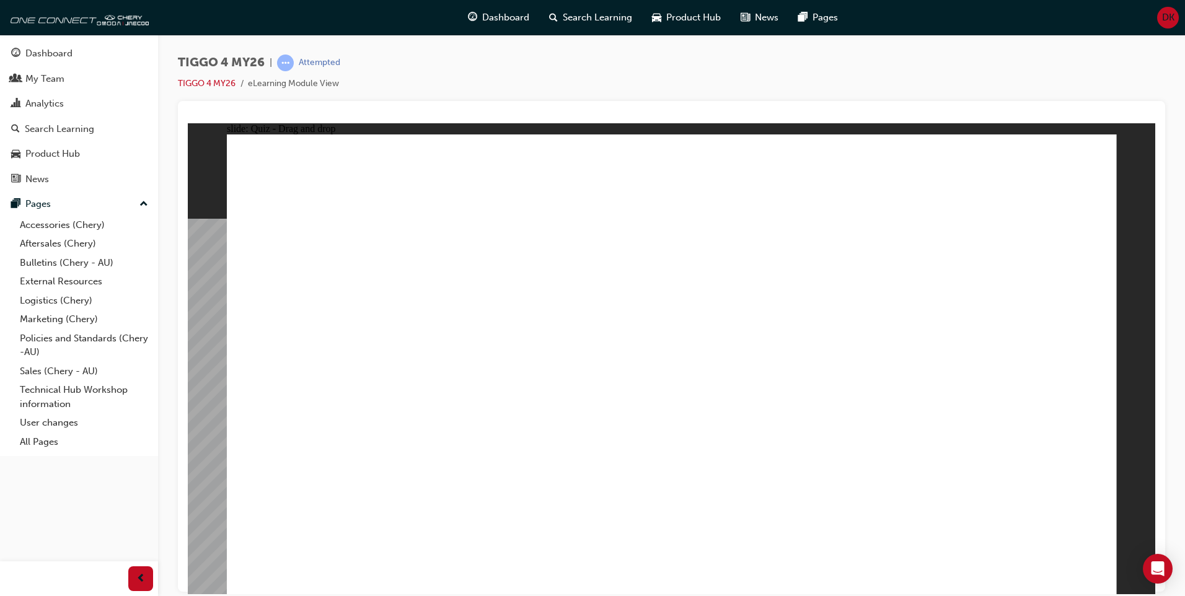
radio input "true"
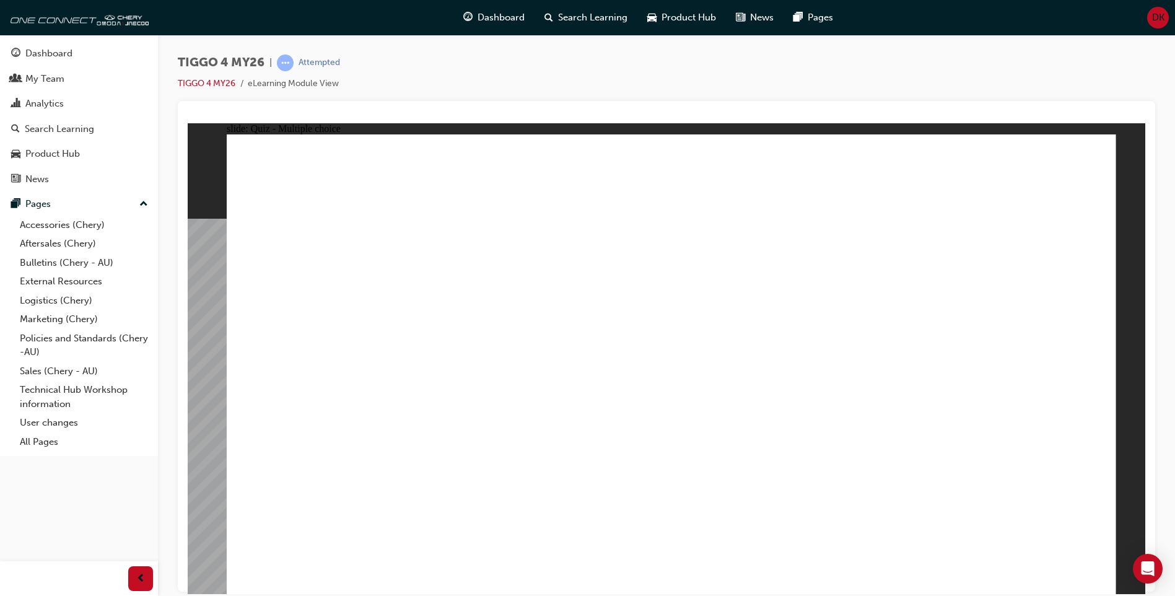
drag, startPoint x: 667, startPoint y: 439, endPoint x: 666, endPoint y: 452, distance: 13.1
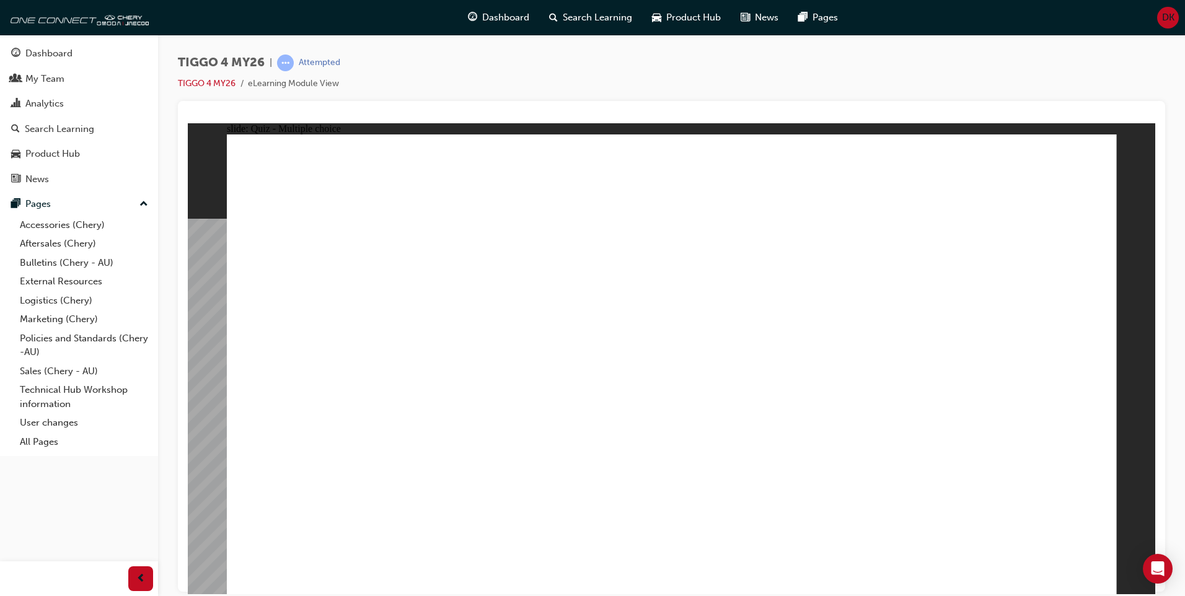
radio input "false"
radio input "true"
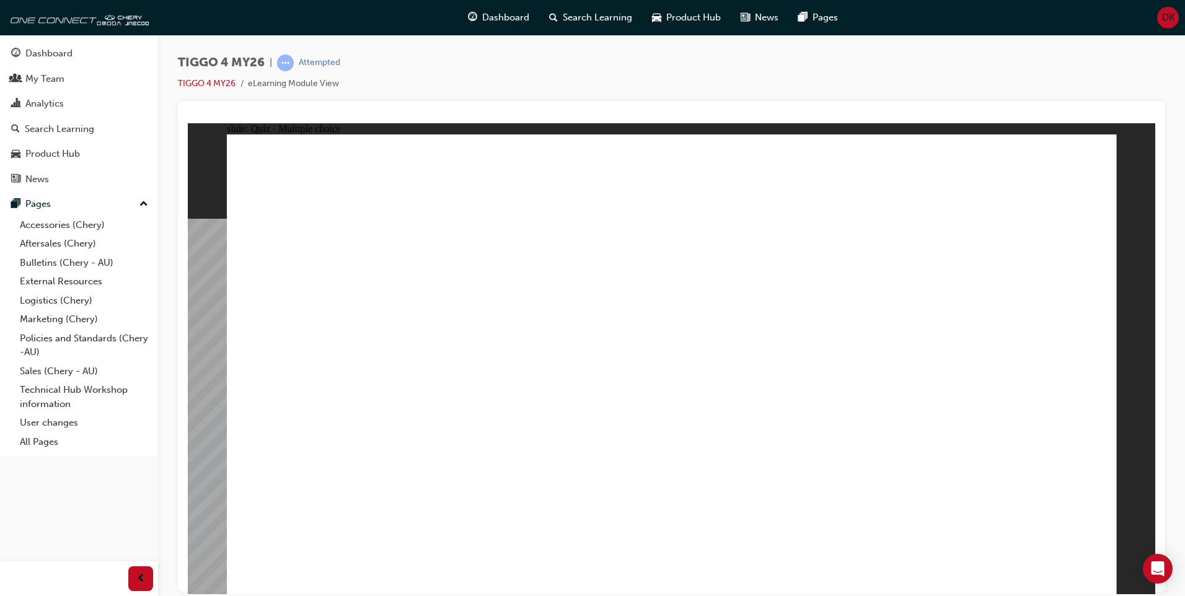
drag, startPoint x: 357, startPoint y: 328, endPoint x: 997, endPoint y: 279, distance: 641.8
drag, startPoint x: 520, startPoint y: 411, endPoint x: 953, endPoint y: 281, distance: 452.0
drag, startPoint x: 382, startPoint y: 414, endPoint x: 787, endPoint y: 259, distance: 434.6
drag, startPoint x: 511, startPoint y: 325, endPoint x: 753, endPoint y: 290, distance: 244.7
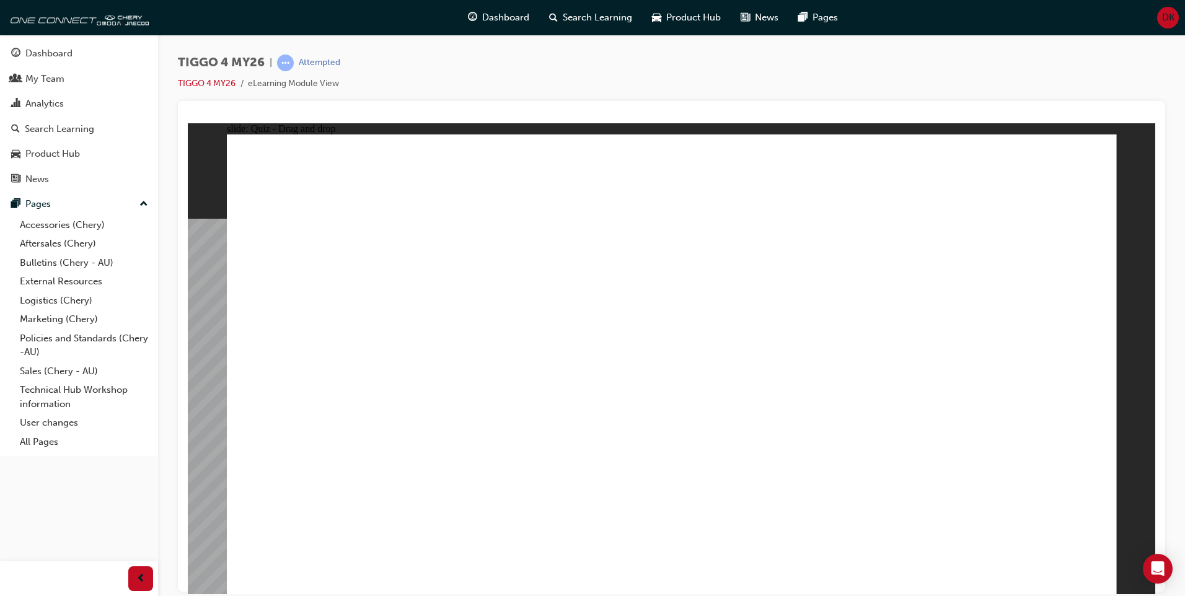
drag, startPoint x: 577, startPoint y: 371, endPoint x: 954, endPoint y: 331, distance: 379.5
drag, startPoint x: 350, startPoint y: 370, endPoint x: 911, endPoint y: 369, distance: 560.7
drag, startPoint x: 374, startPoint y: 465, endPoint x: 999, endPoint y: 400, distance: 629.2
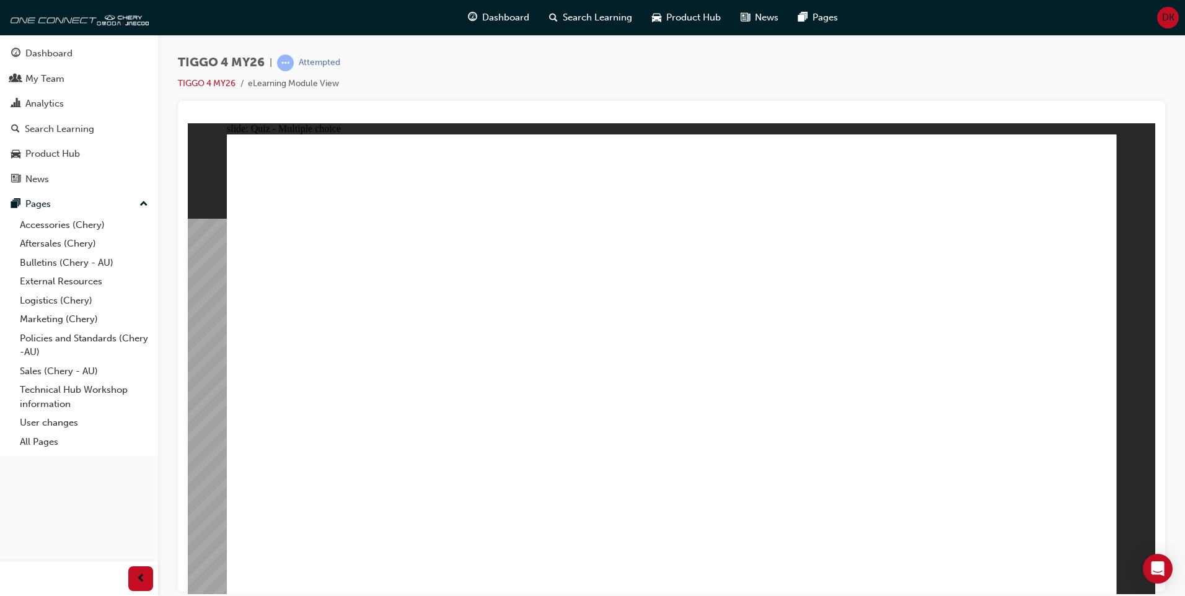
drag, startPoint x: 989, startPoint y: 340, endPoint x: 831, endPoint y: 358, distance: 158.5
radio input "true"
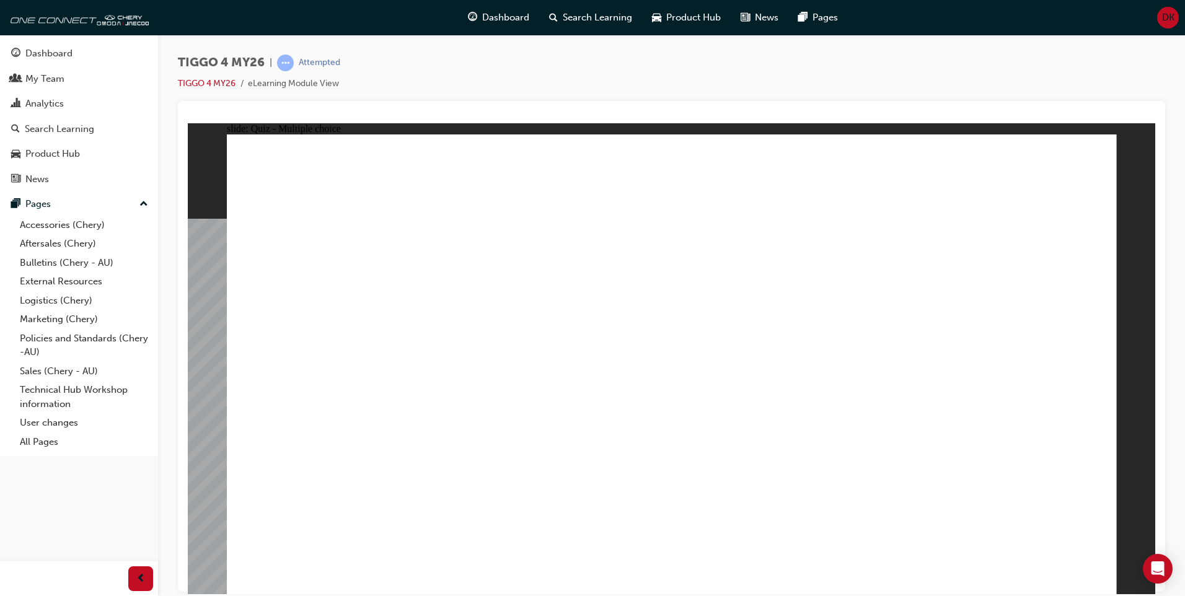
radio input "true"
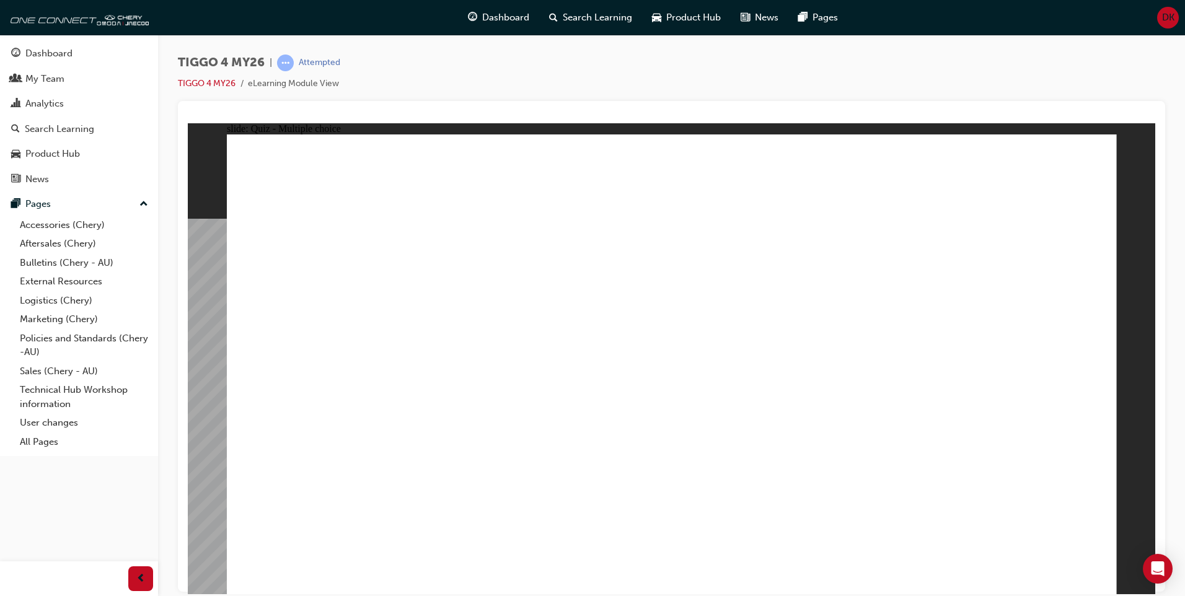
radio input "true"
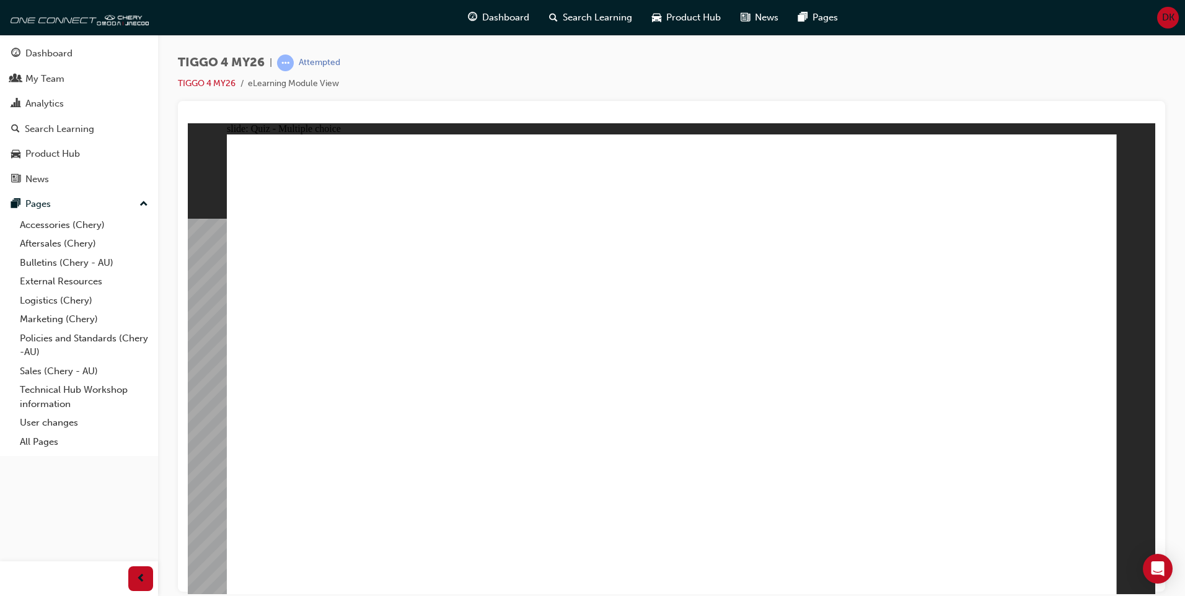
radio input "true"
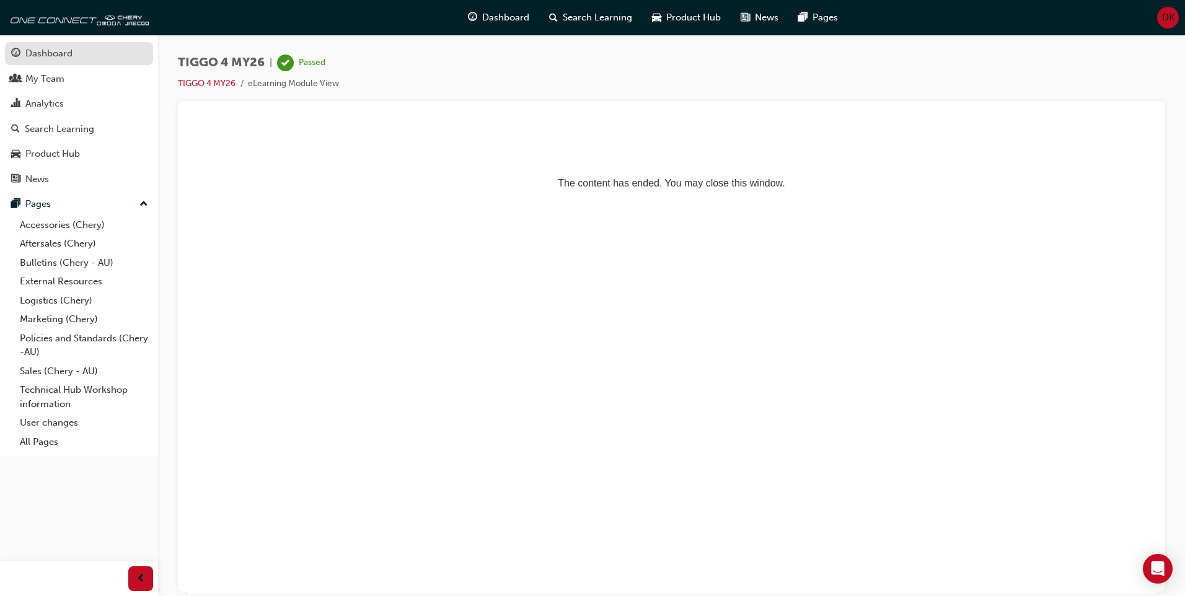
drag, startPoint x: 56, startPoint y: 45, endPoint x: 102, endPoint y: 59, distance: 48.2
click at [56, 45] on link "Dashboard" at bounding box center [79, 53] width 148 height 23
